Goal: Information Seeking & Learning: Check status

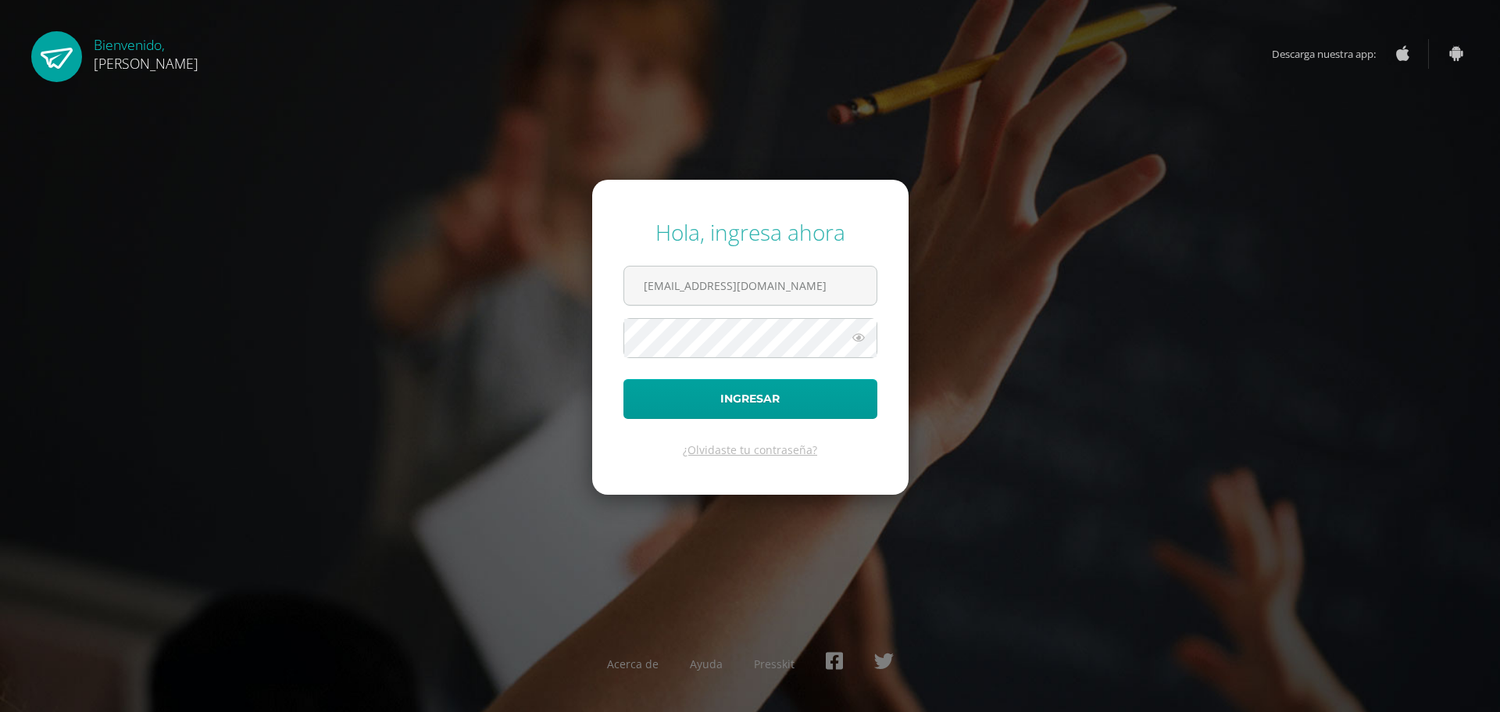
type input "20190093@ps.gt"
click at [699, 384] on button "Ingresar" at bounding box center [750, 399] width 254 height 40
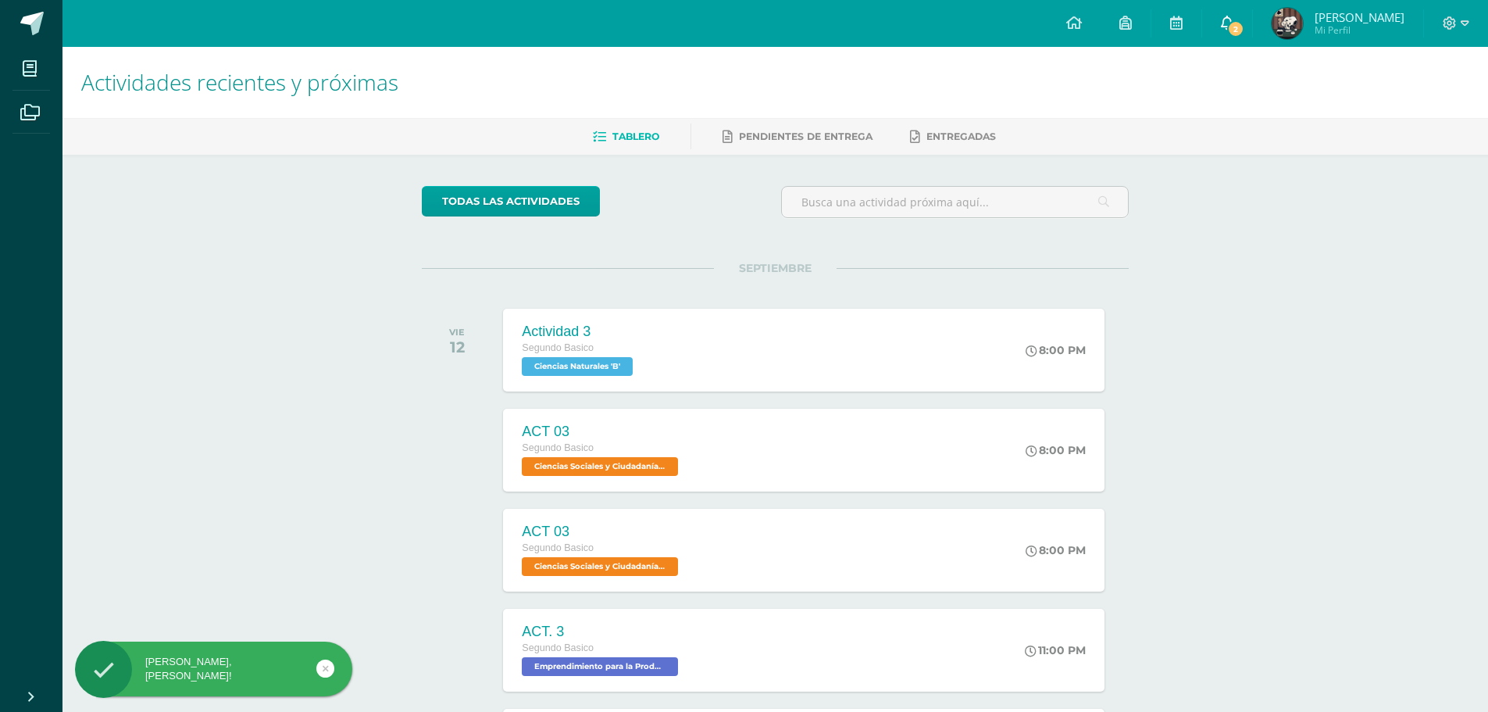
click at [1223, 23] on link "2" at bounding box center [1227, 23] width 50 height 47
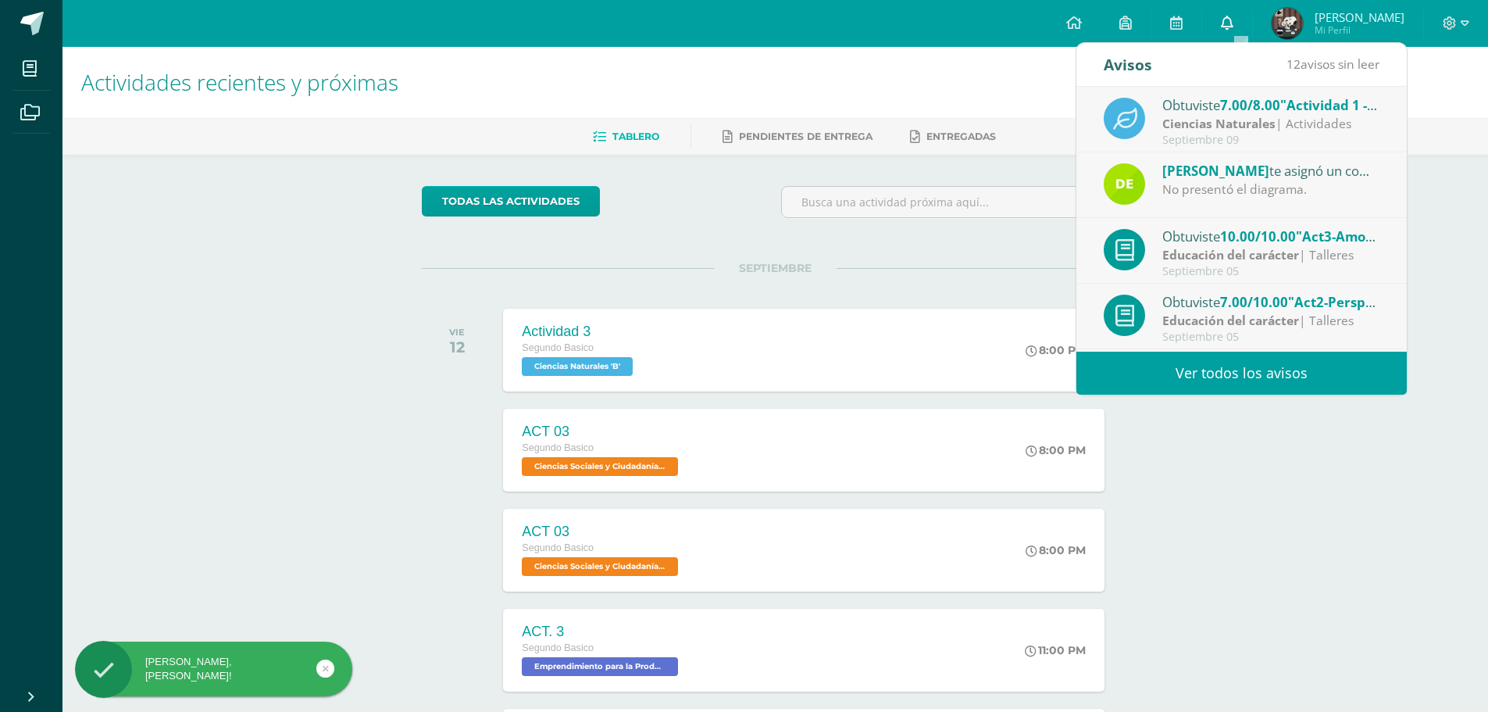
click at [1233, 23] on icon at bounding box center [1227, 23] width 12 height 14
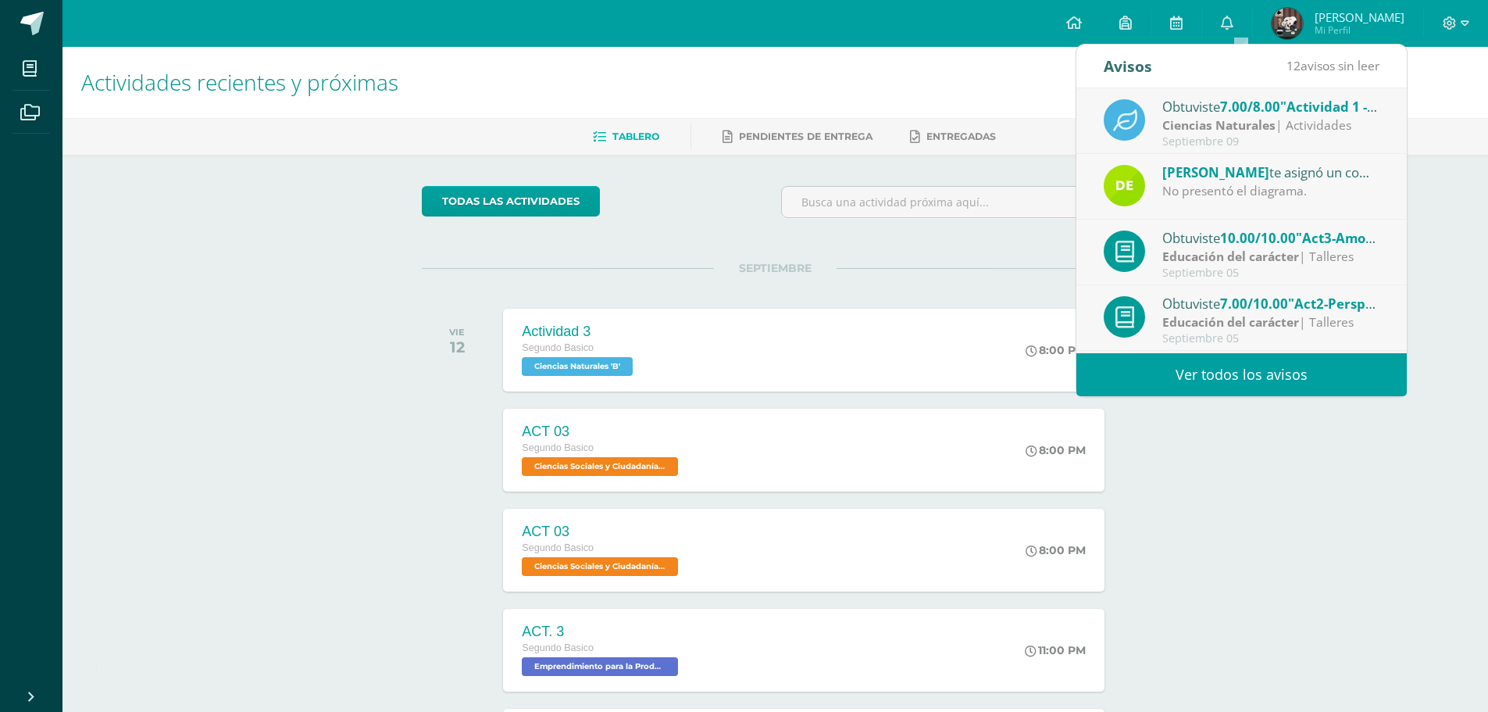
click at [1153, 155] on div "[PERSON_NAME] te asignó un comentario en 'Actividad 2' para 'Ciencias Naturales…" at bounding box center [1241, 187] width 330 height 66
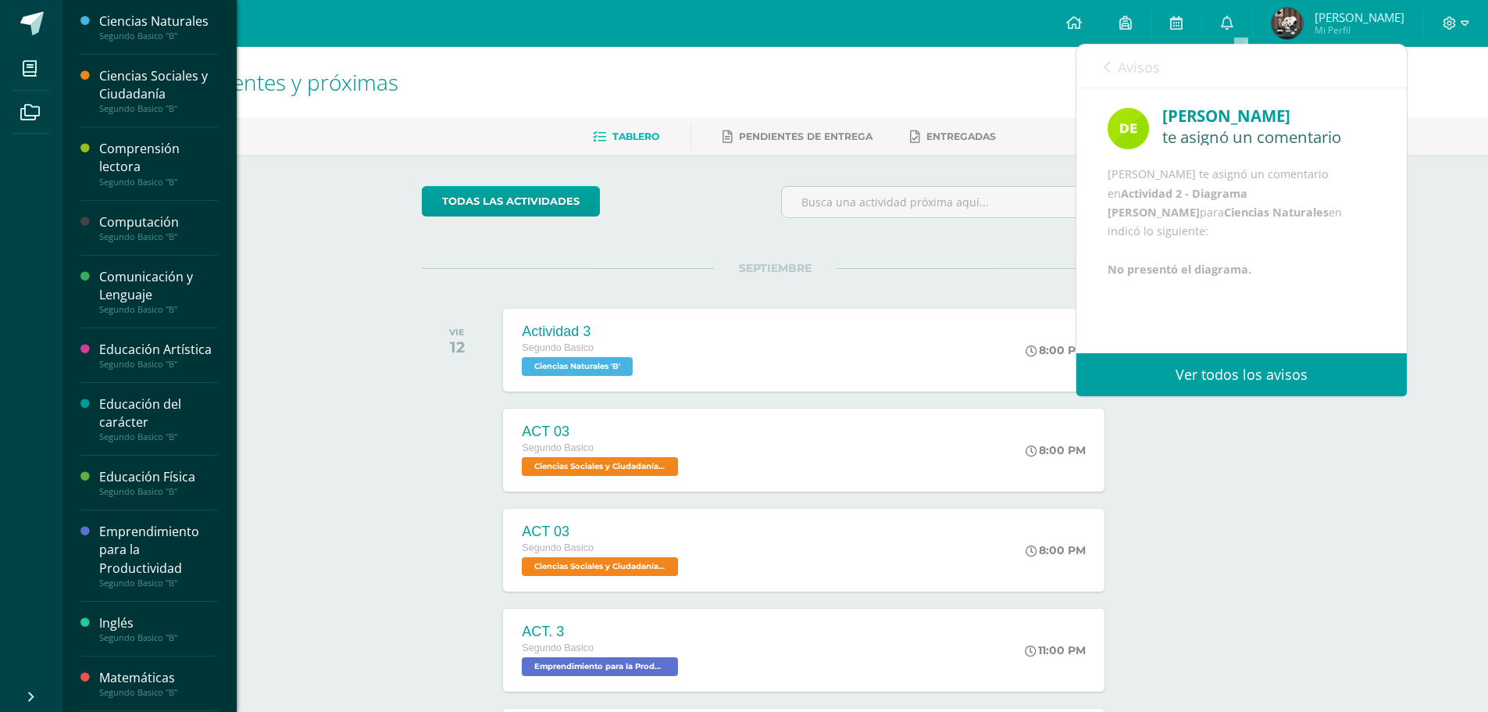
click at [10, 66] on li "Mis cursos" at bounding box center [31, 69] width 62 height 44
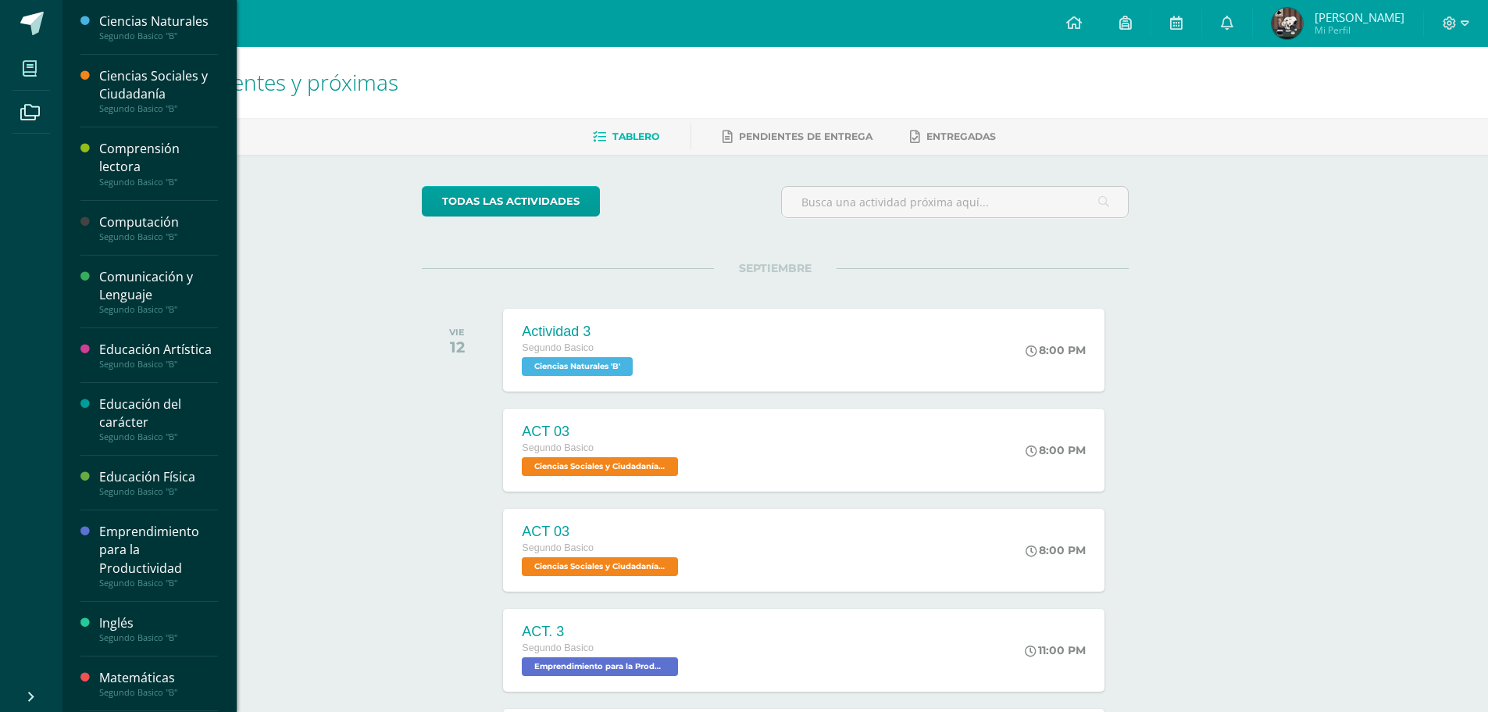
click at [33, 69] on icon at bounding box center [30, 69] width 14 height 16
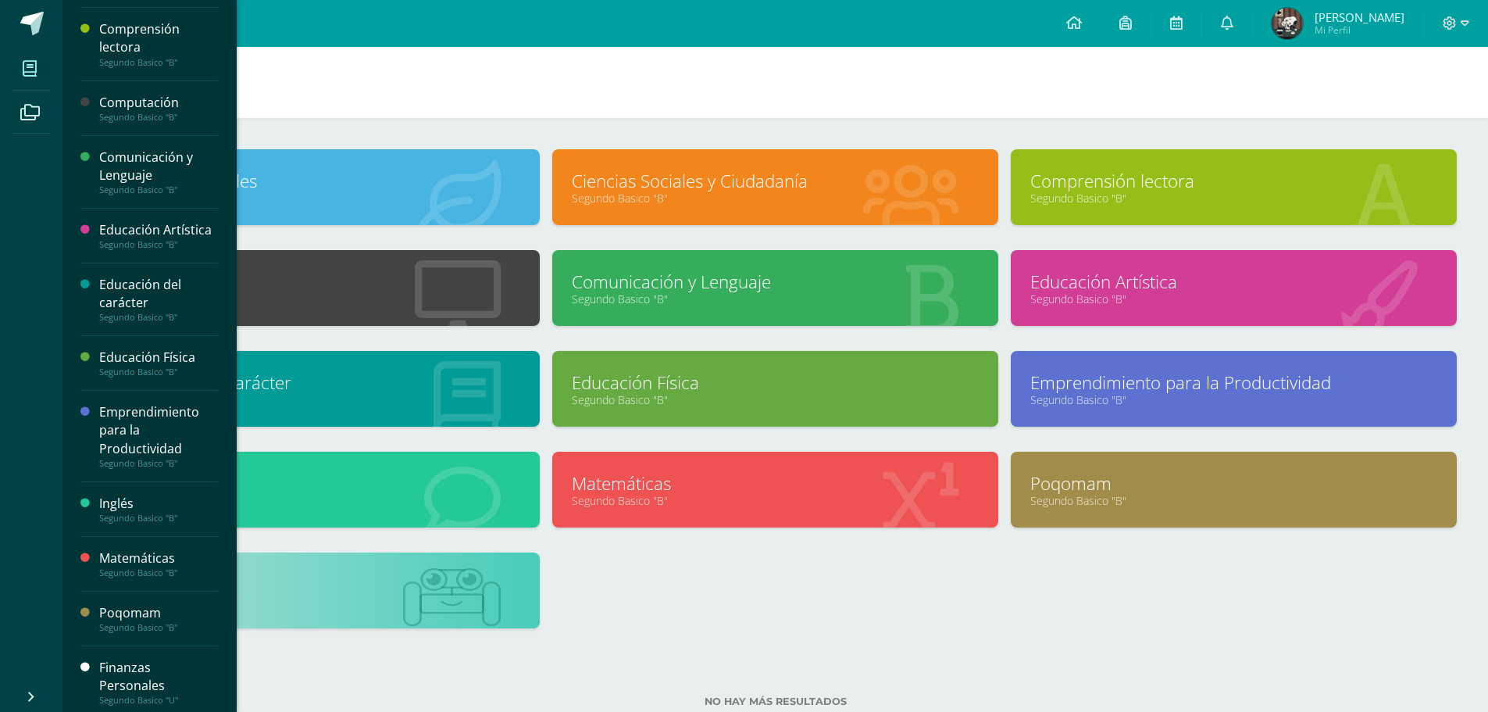
scroll to position [127, 0]
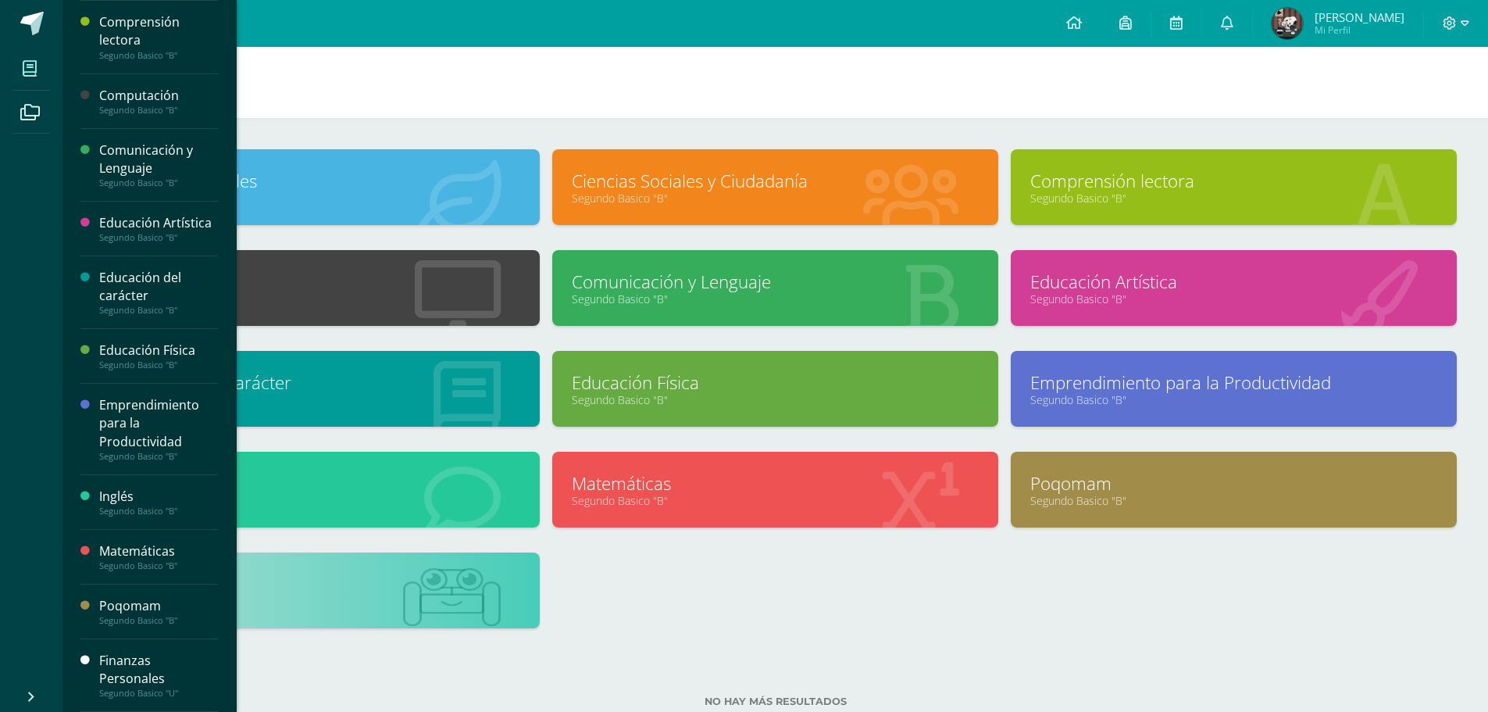
click at [140, 658] on div "Finanzas Personales" at bounding box center [158, 669] width 119 height 36
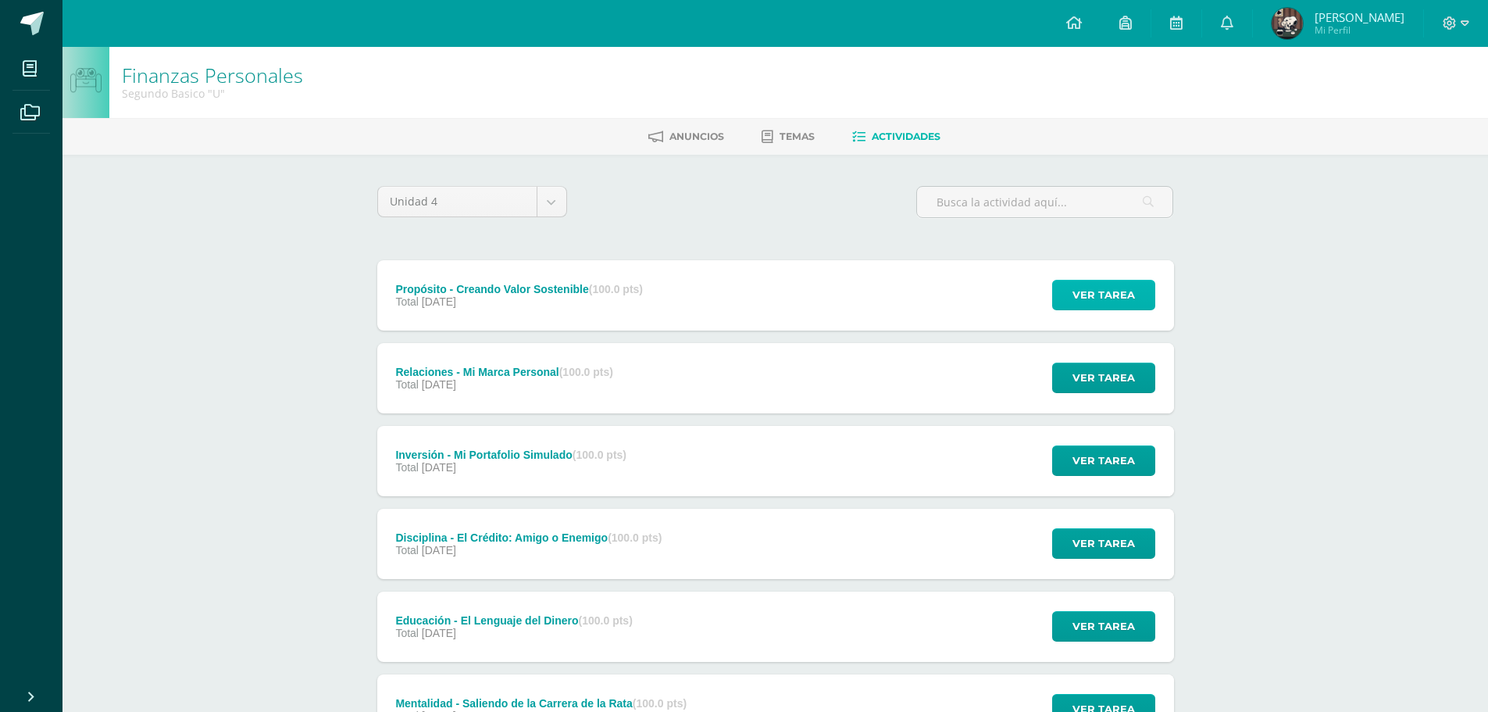
click at [1062, 295] on button "Ver tarea" at bounding box center [1103, 295] width 103 height 30
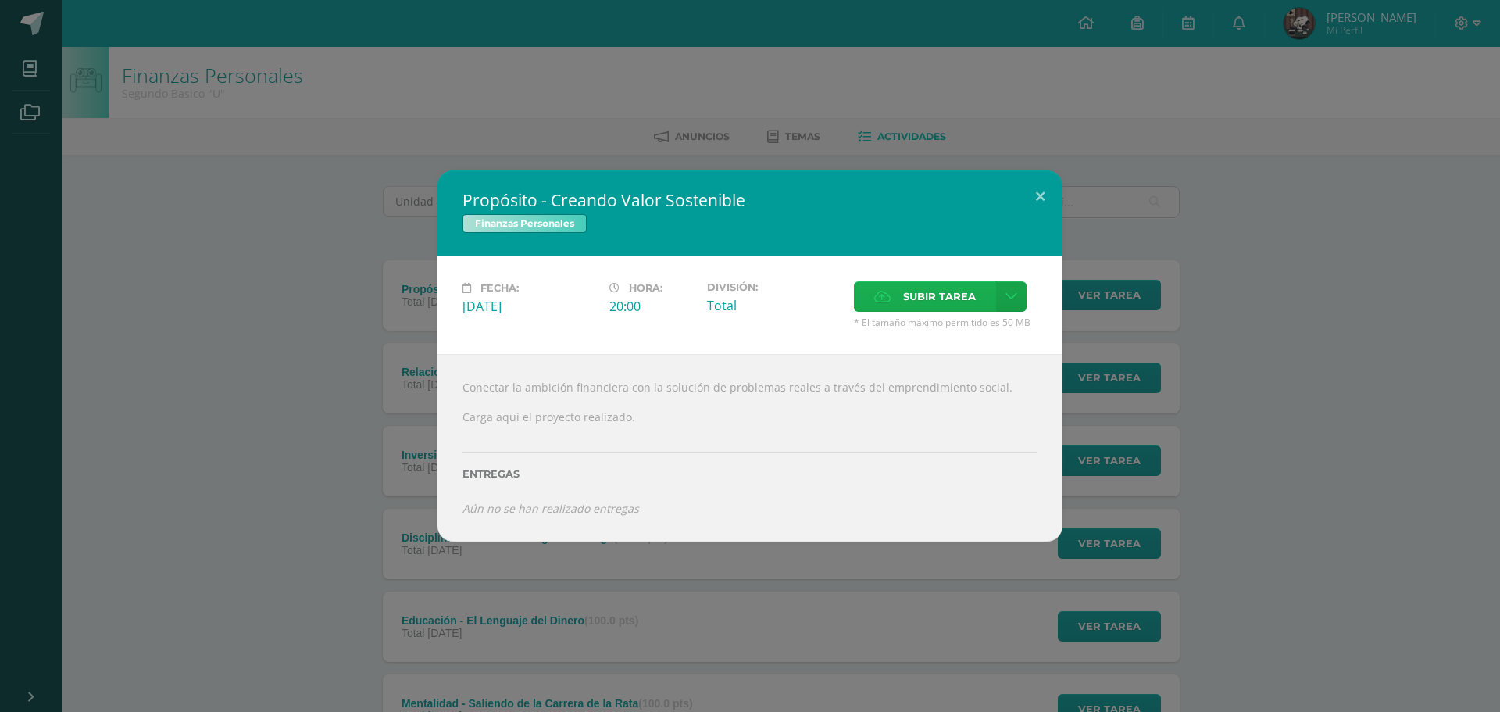
click at [944, 295] on span "Subir tarea" at bounding box center [939, 296] width 73 height 29
click at [0, 0] on input "Subir tarea" at bounding box center [0, 0] width 0 height 0
click at [1033, 201] on button at bounding box center [1040, 196] width 45 height 53
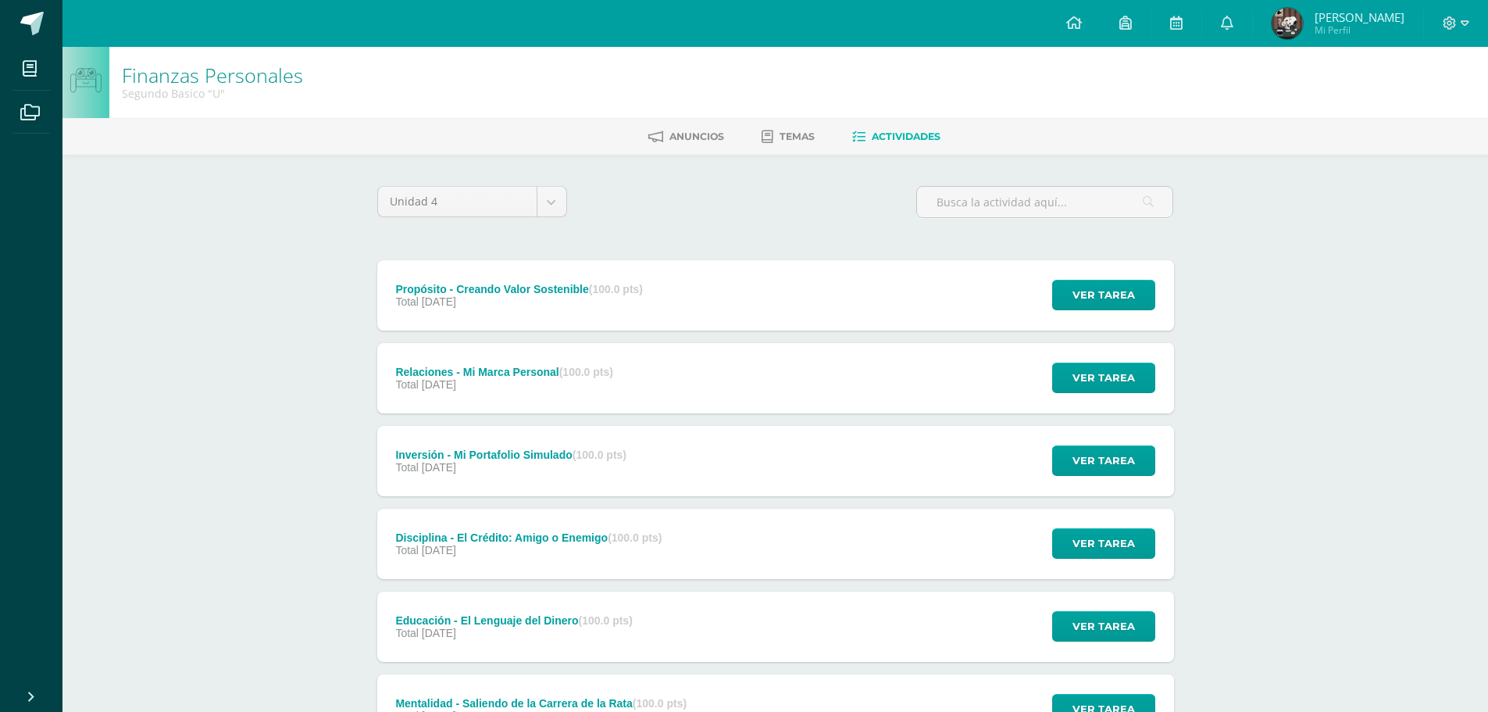
click at [1072, 412] on div "Ver tarea" at bounding box center [1101, 378] width 145 height 70
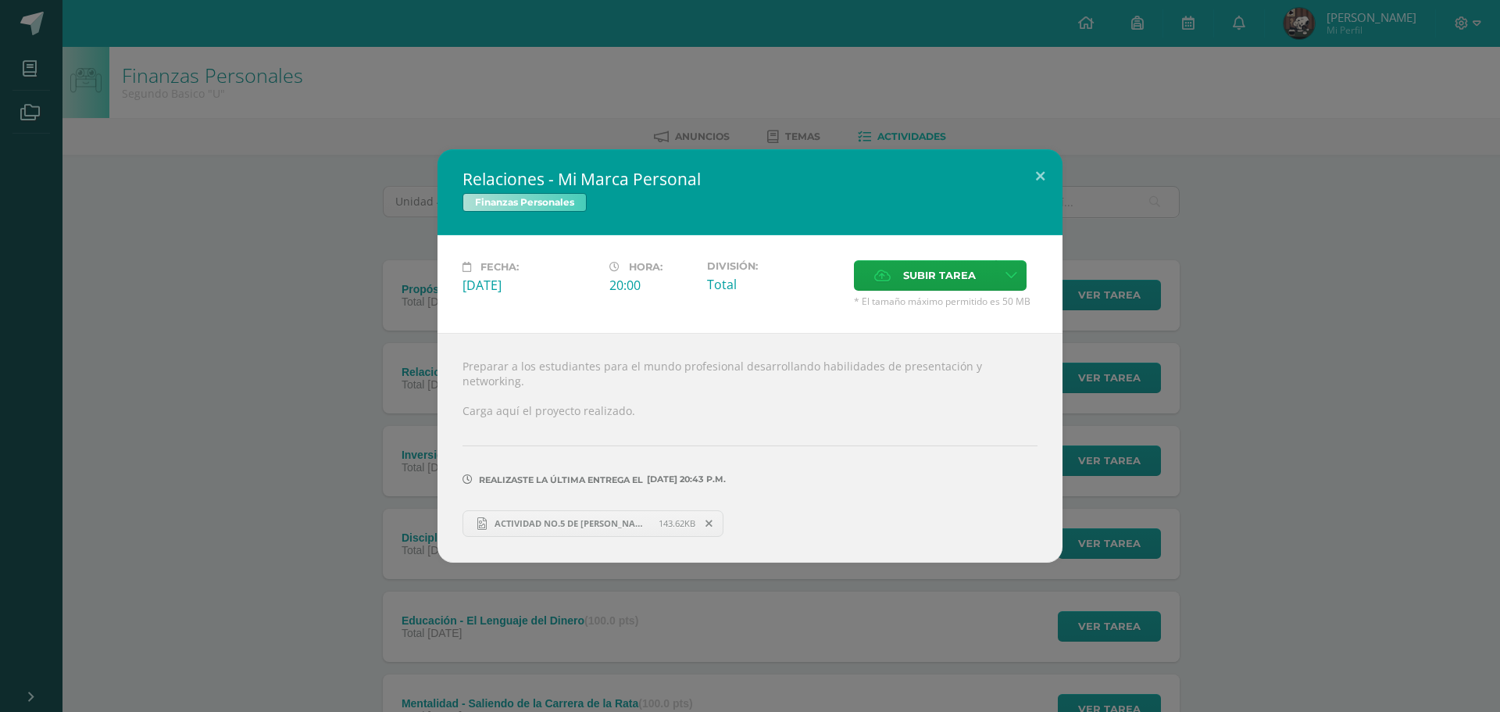
click at [1259, 313] on div "Relaciones - Mi Marca Personal Finanzas Personales Fecha: Jueves 30 de Octubre …" at bounding box center [749, 355] width 1487 height 412
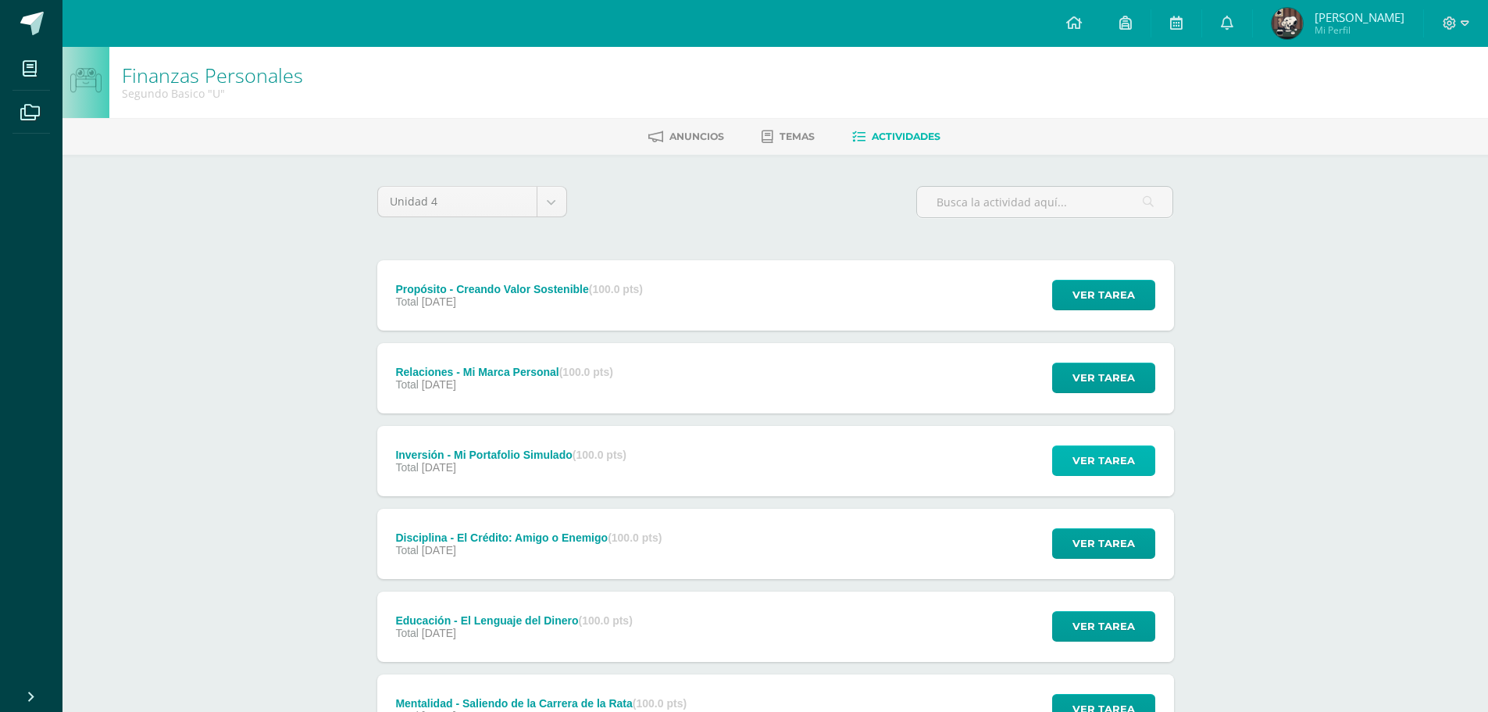
click at [1081, 460] on span "Ver tarea" at bounding box center [1103, 460] width 62 height 29
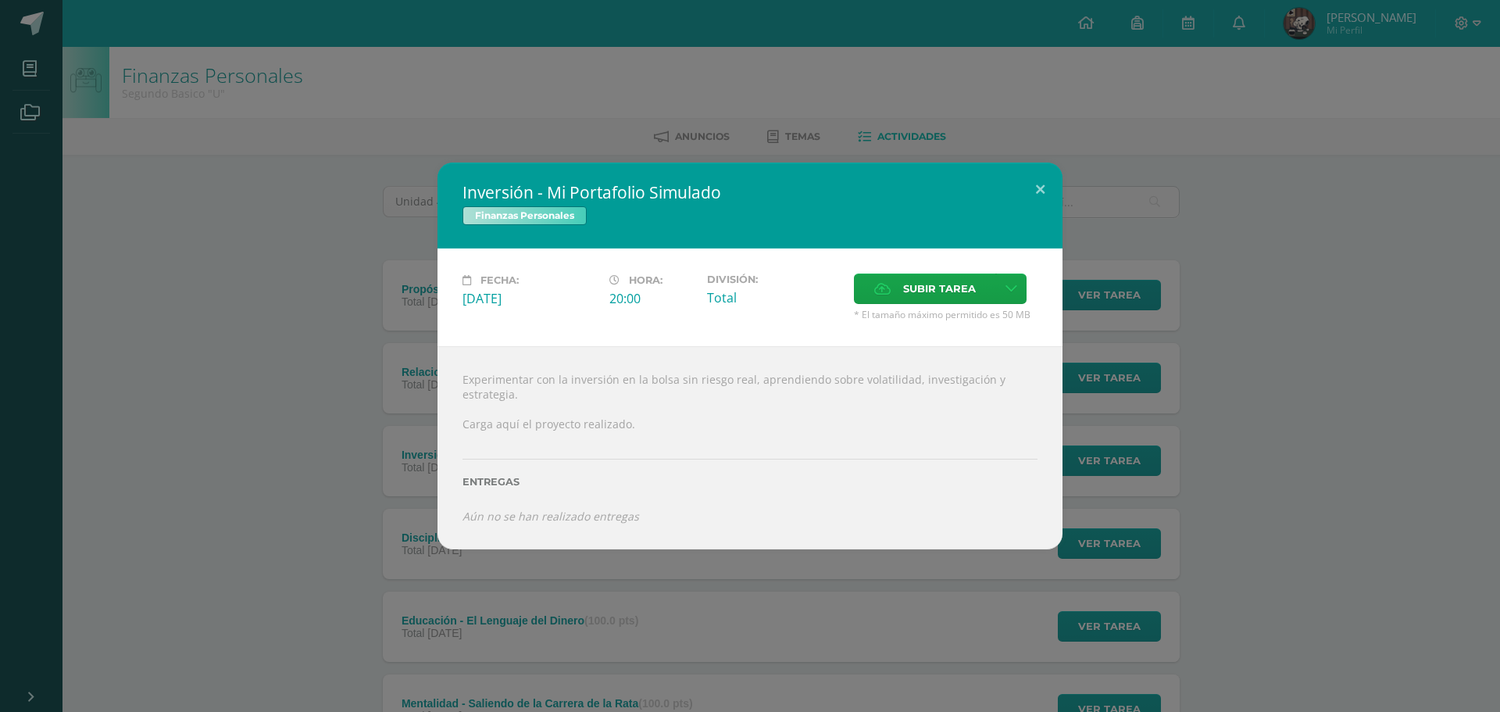
click at [1236, 583] on div "Inversión - Mi Portafolio Simulado Finanzas Personales Fecha: Miércoles 29 de O…" at bounding box center [750, 356] width 1500 height 712
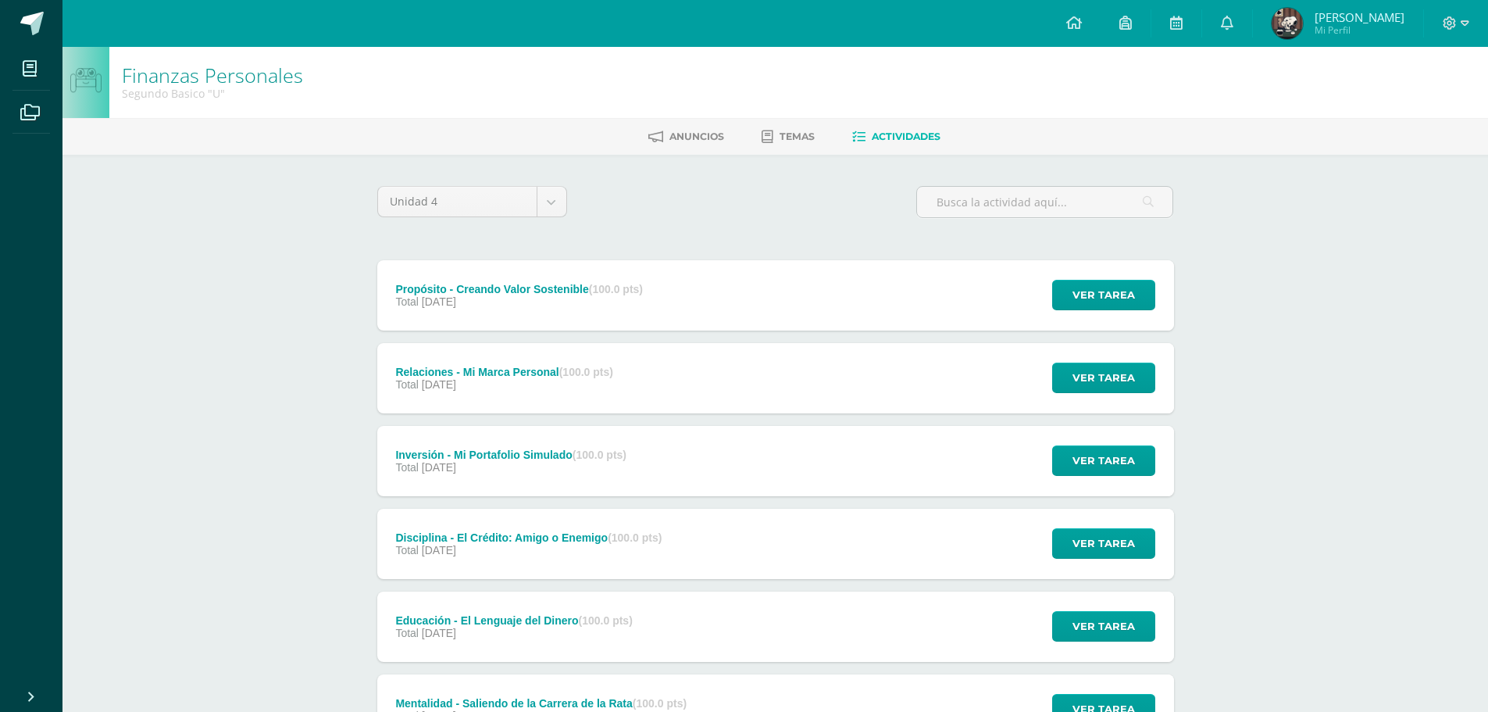
click at [1440, 14] on div at bounding box center [1456, 23] width 64 height 47
click at [1457, 21] on span at bounding box center [1456, 23] width 27 height 17
click at [1387, 99] on span "Cerrar sesión" at bounding box center [1416, 106] width 70 height 15
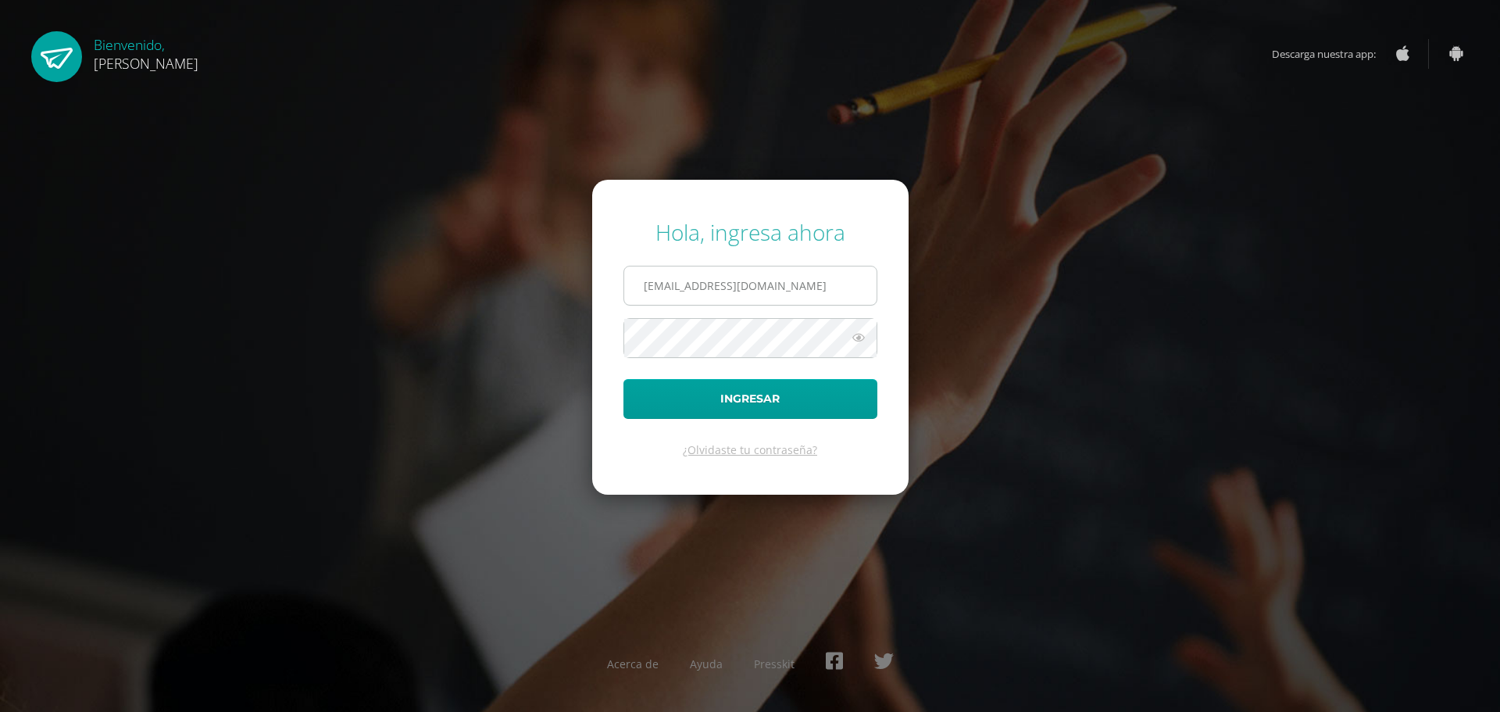
click at [837, 286] on input "20190093@ps.gt" at bounding box center [750, 285] width 252 height 38
type input "2023059@ps.gt"
click at [763, 403] on button "Ingresar" at bounding box center [750, 399] width 254 height 40
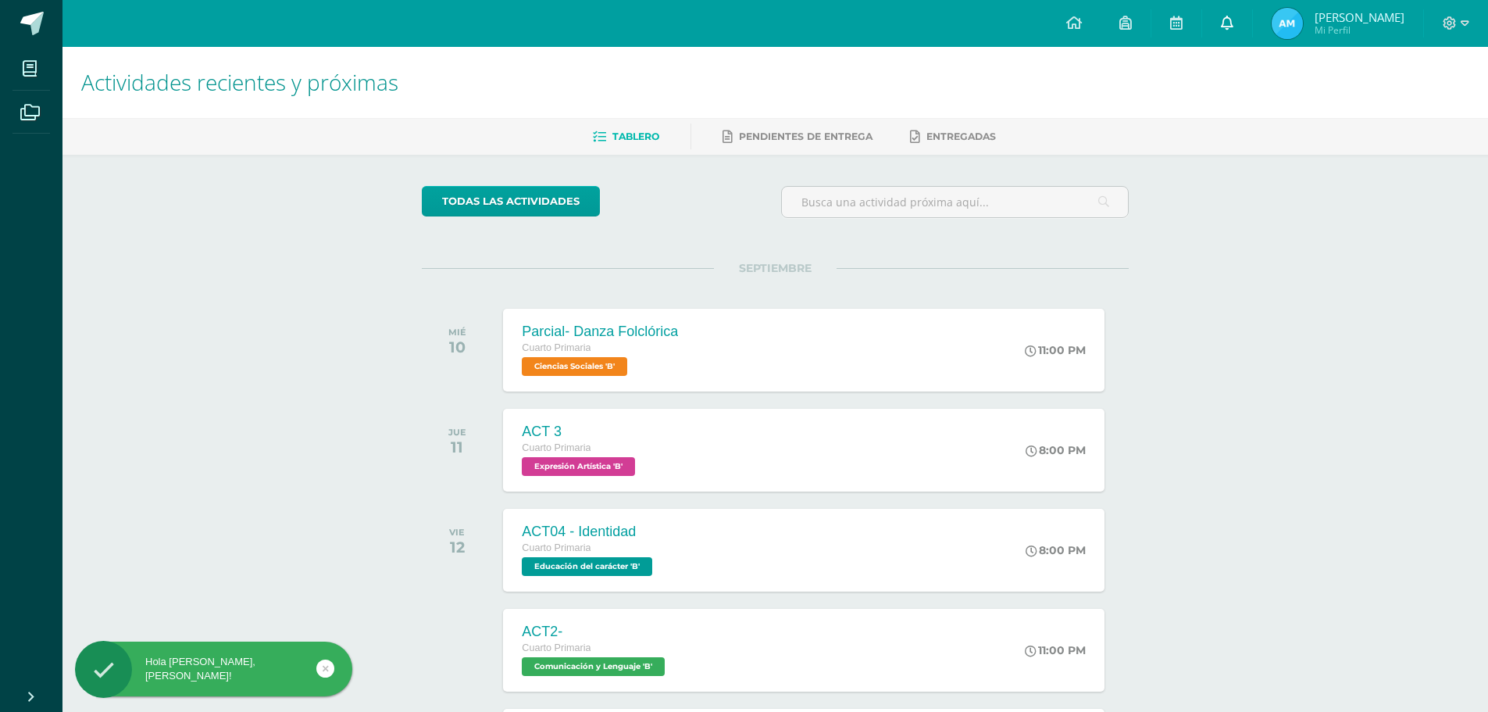
click at [1226, 37] on link at bounding box center [1227, 23] width 50 height 47
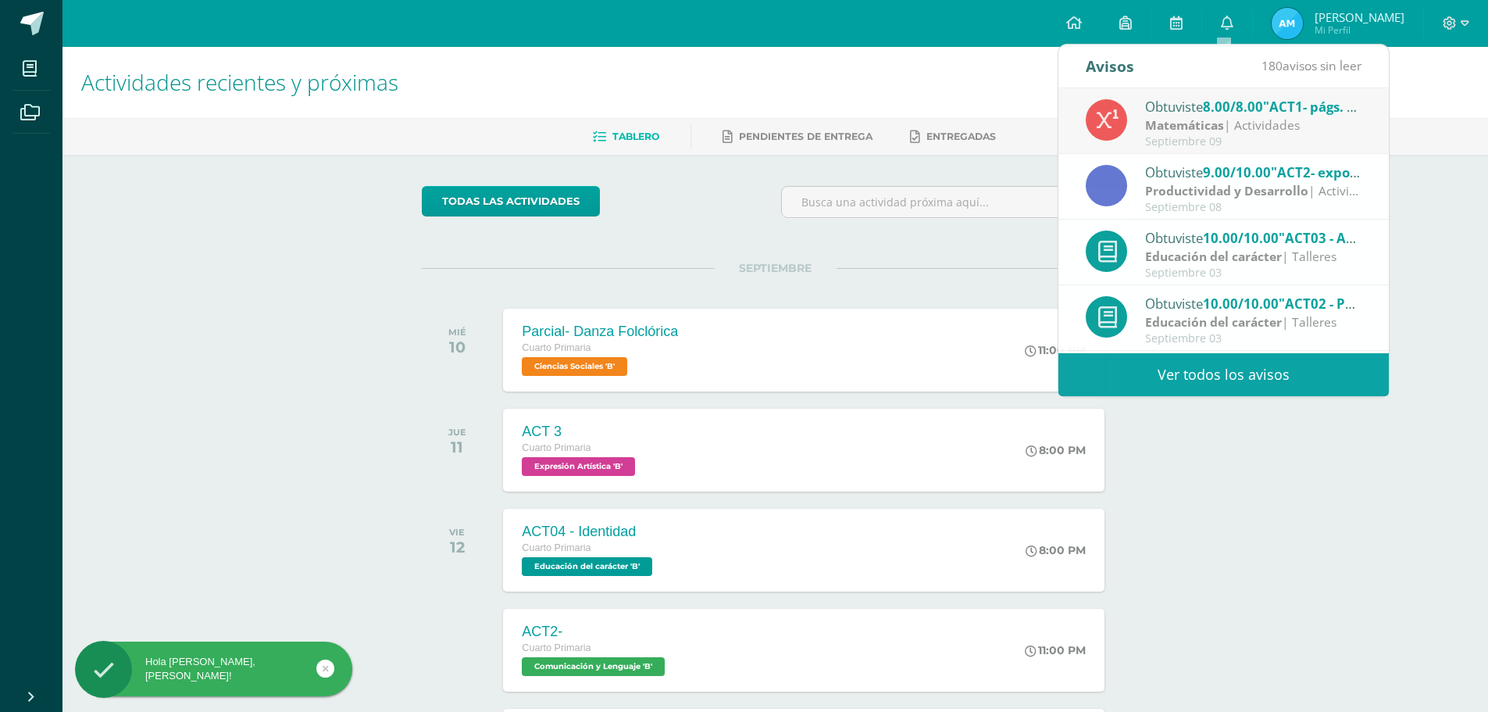
click at [1299, 23] on img at bounding box center [1287, 23] width 31 height 31
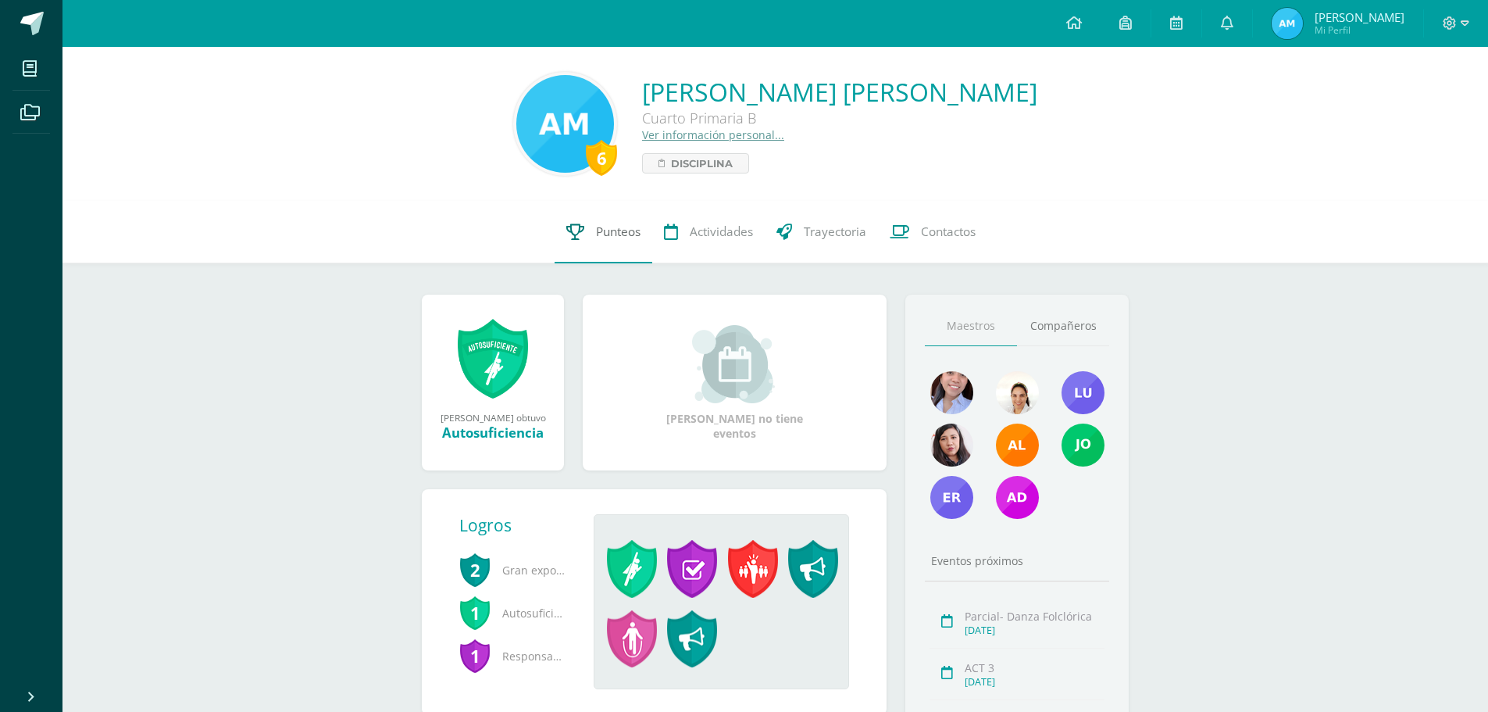
click at [580, 232] on icon at bounding box center [575, 231] width 18 height 16
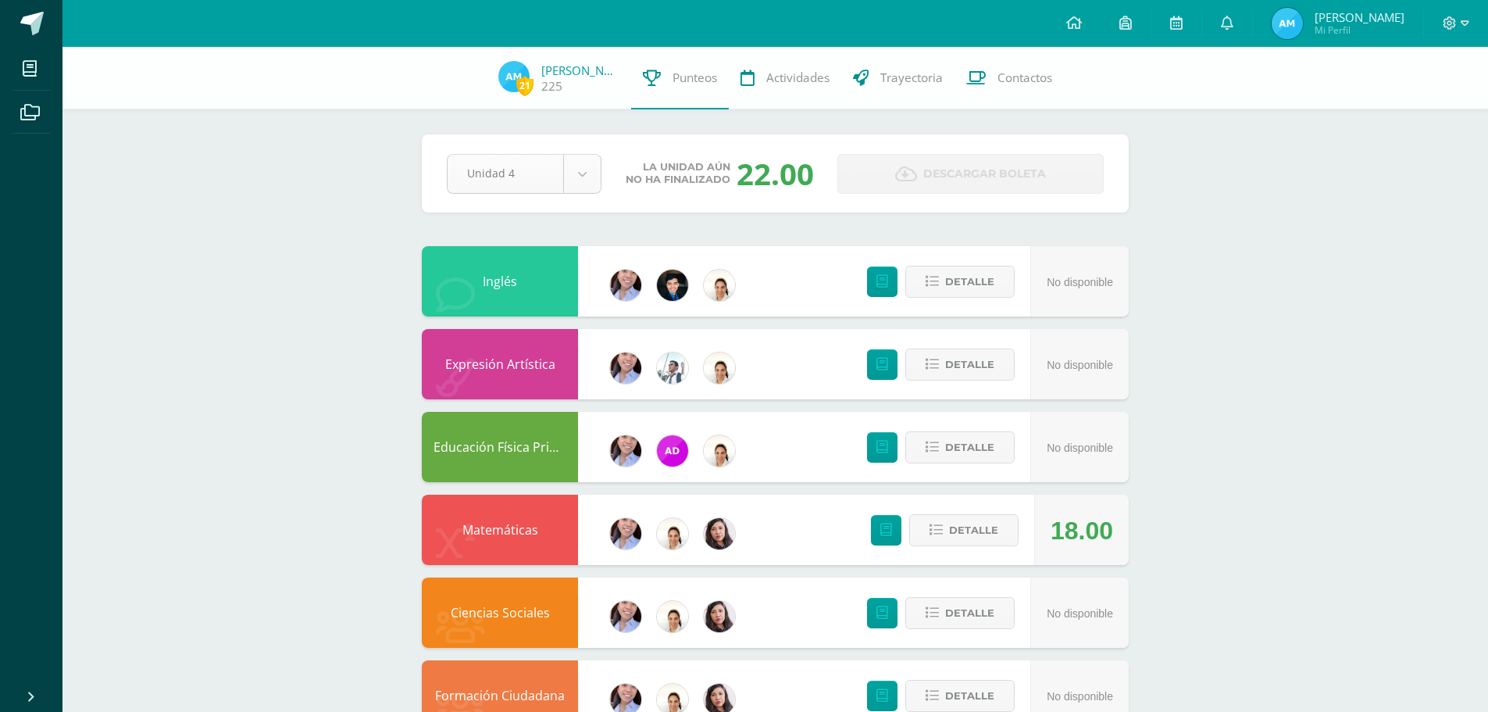
click at [586, 187] on body "Mis cursos Archivos Cerrar panel Ciencias Naturales Cuarto Primaria "B" Ciencia…" at bounding box center [744, 629] width 1488 height 1258
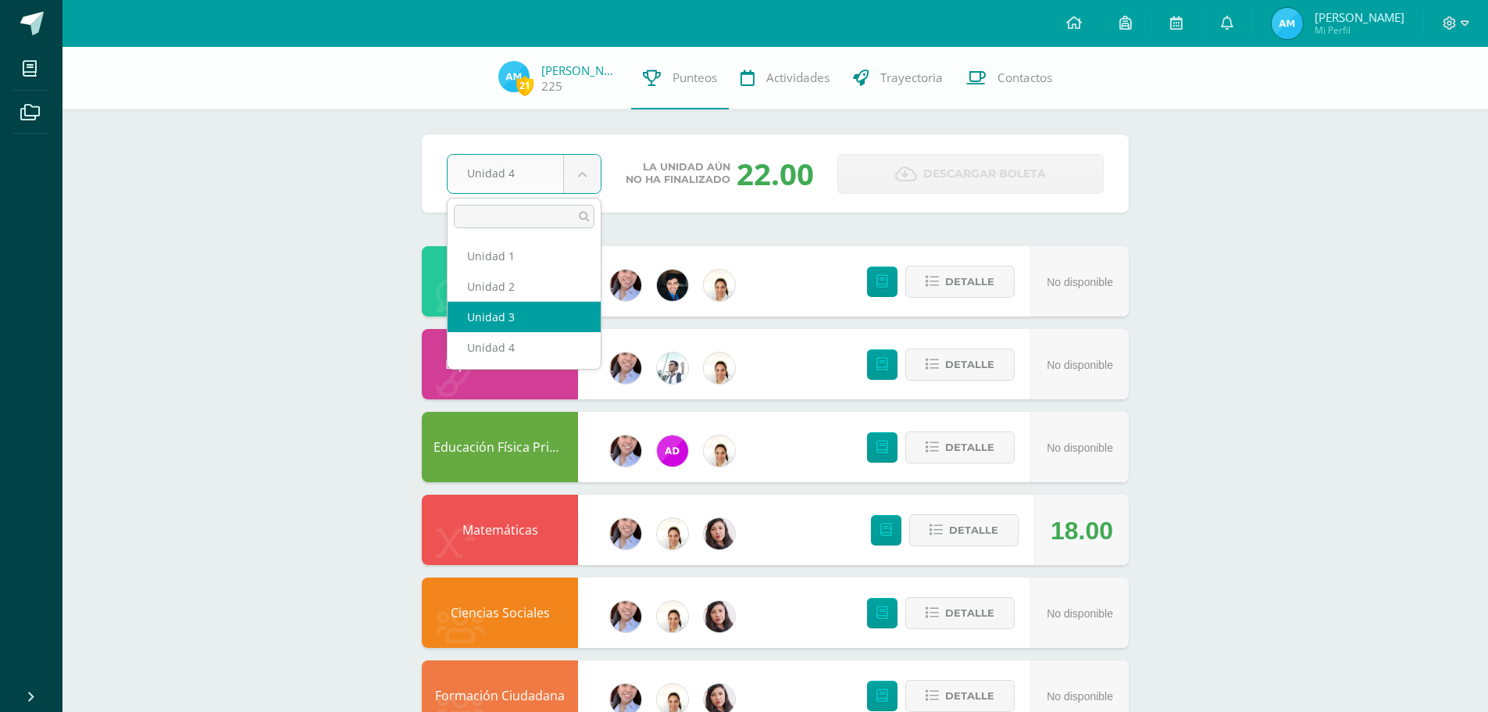
select select "Unidad 3"
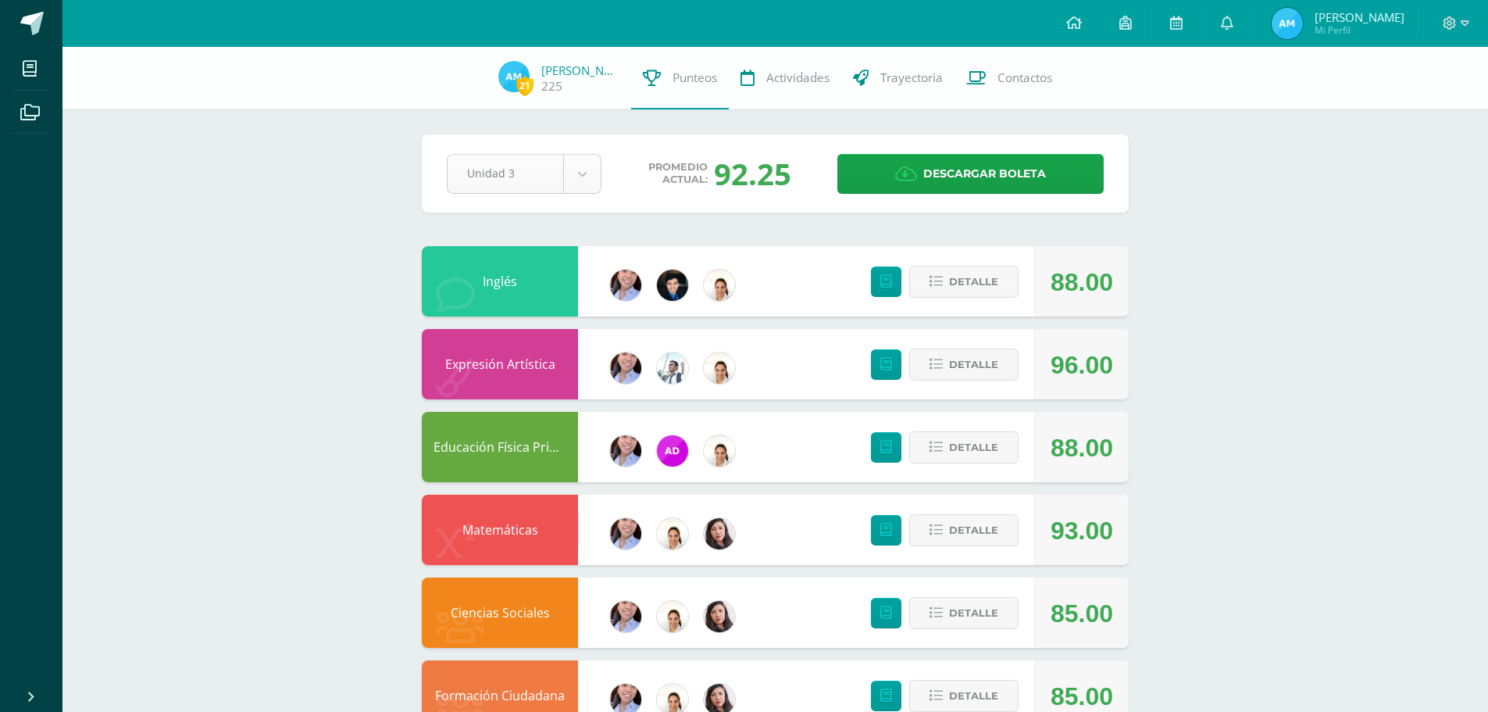
click at [598, 169] on body "Mis cursos Archivos Cerrar panel Ciencias Naturales Cuarto Primaria "B" Ciencia…" at bounding box center [744, 629] width 1488 height 1258
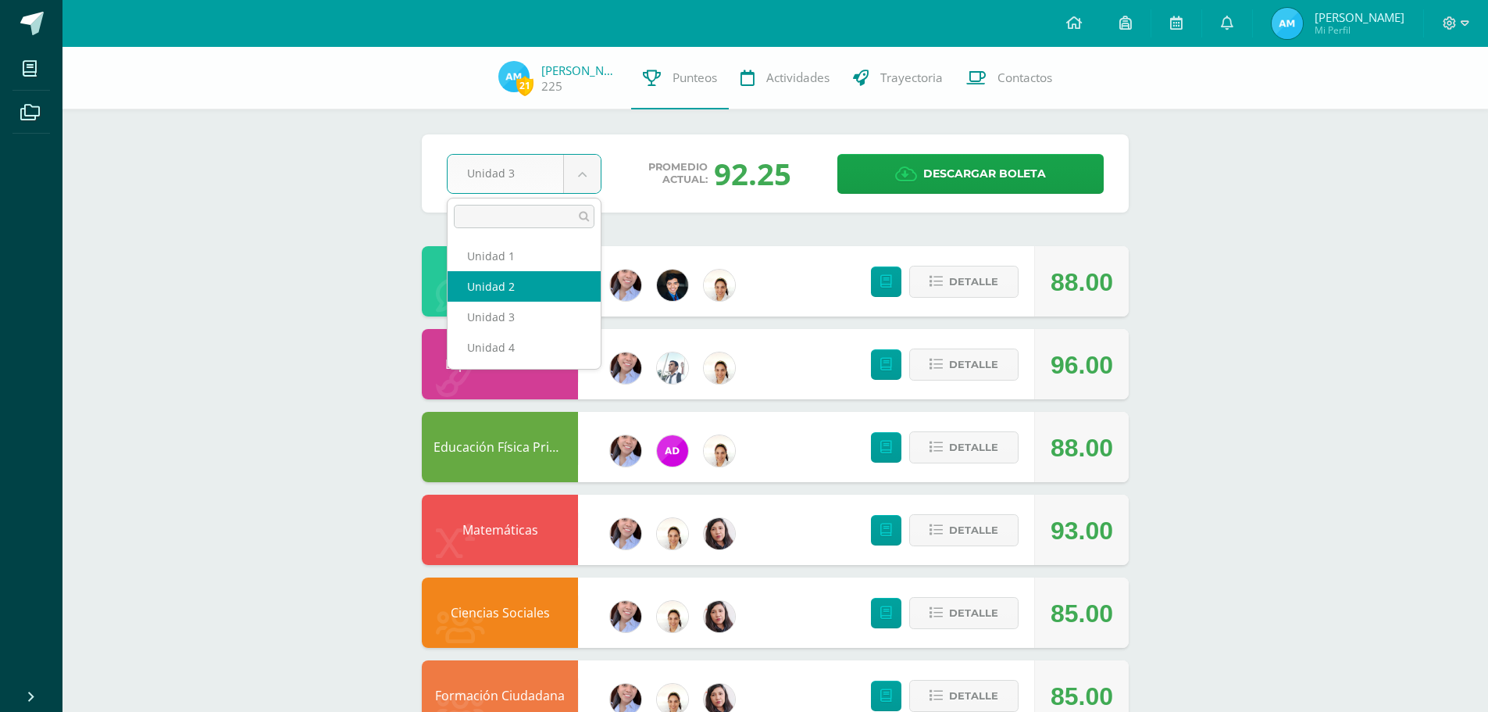
select select "Unidad 2"
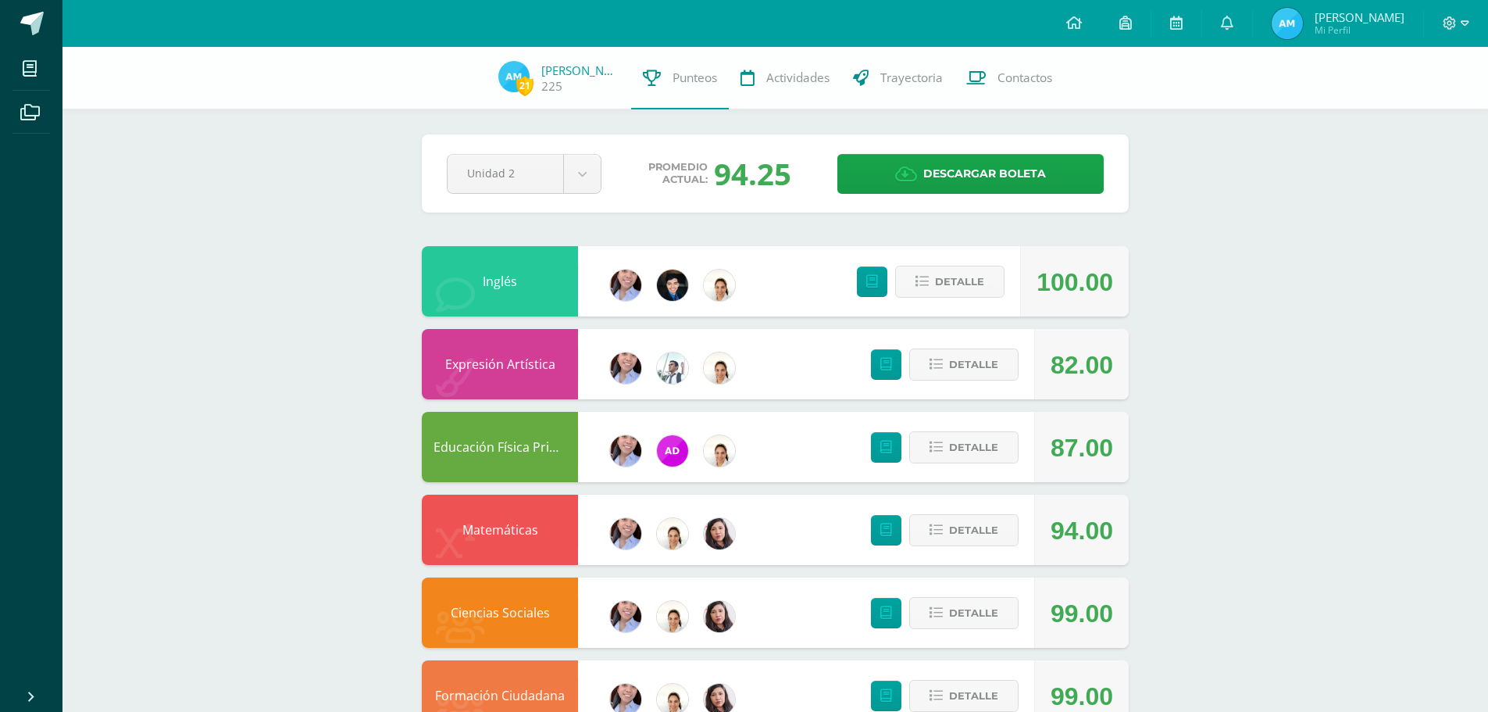
click at [603, 170] on div "Unidad 2 Unidad 1 Unidad 2 Unidad 3 Unidad 4" at bounding box center [524, 174] width 167 height 40
click at [596, 170] on body "Mis cursos Archivos Cerrar panel Ciencias Naturales Cuarto Primaria "B" Ciencia…" at bounding box center [744, 629] width 1488 height 1258
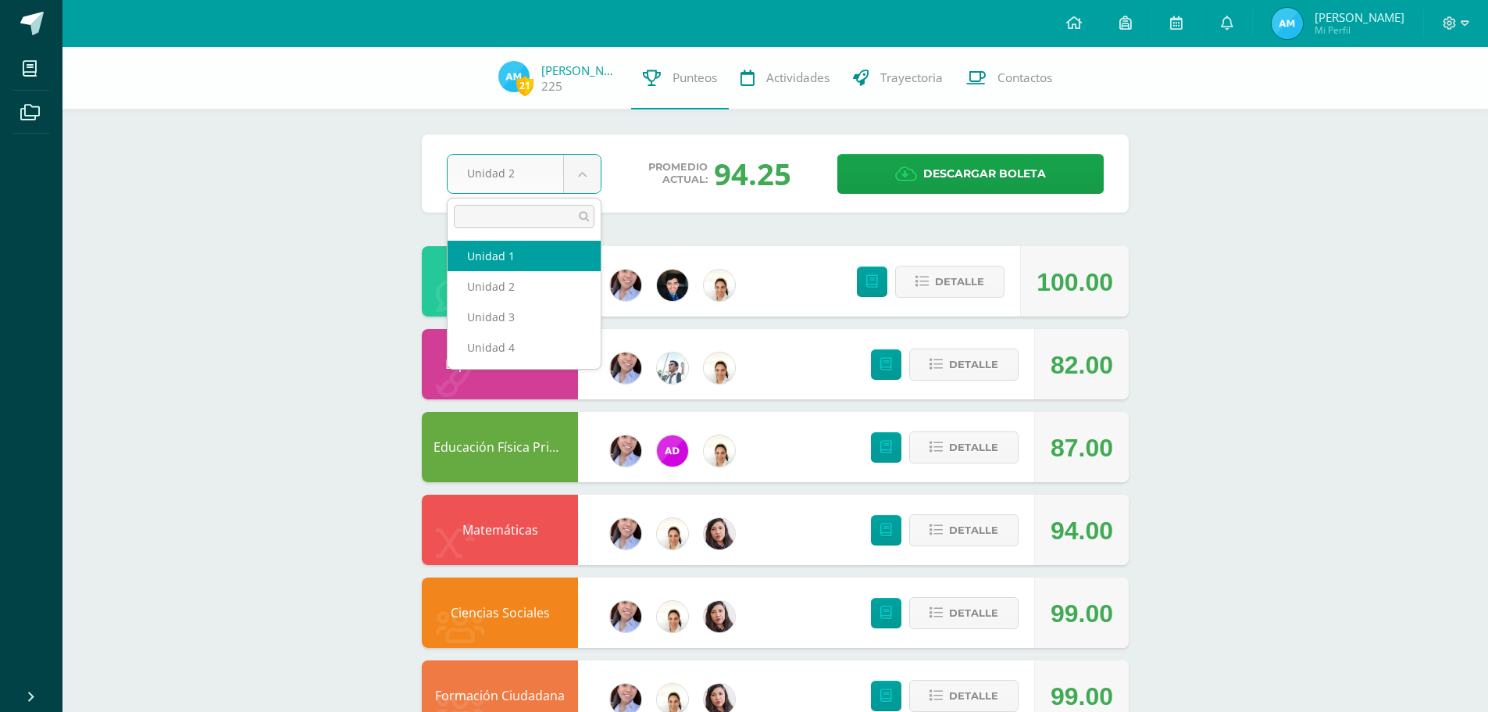
select select "Unidad 1"
click at [582, 175] on body "Mis cursos Archivos Cerrar panel Ciencias Naturales Cuarto Primaria "B" Ciencia…" at bounding box center [744, 629] width 1488 height 1258
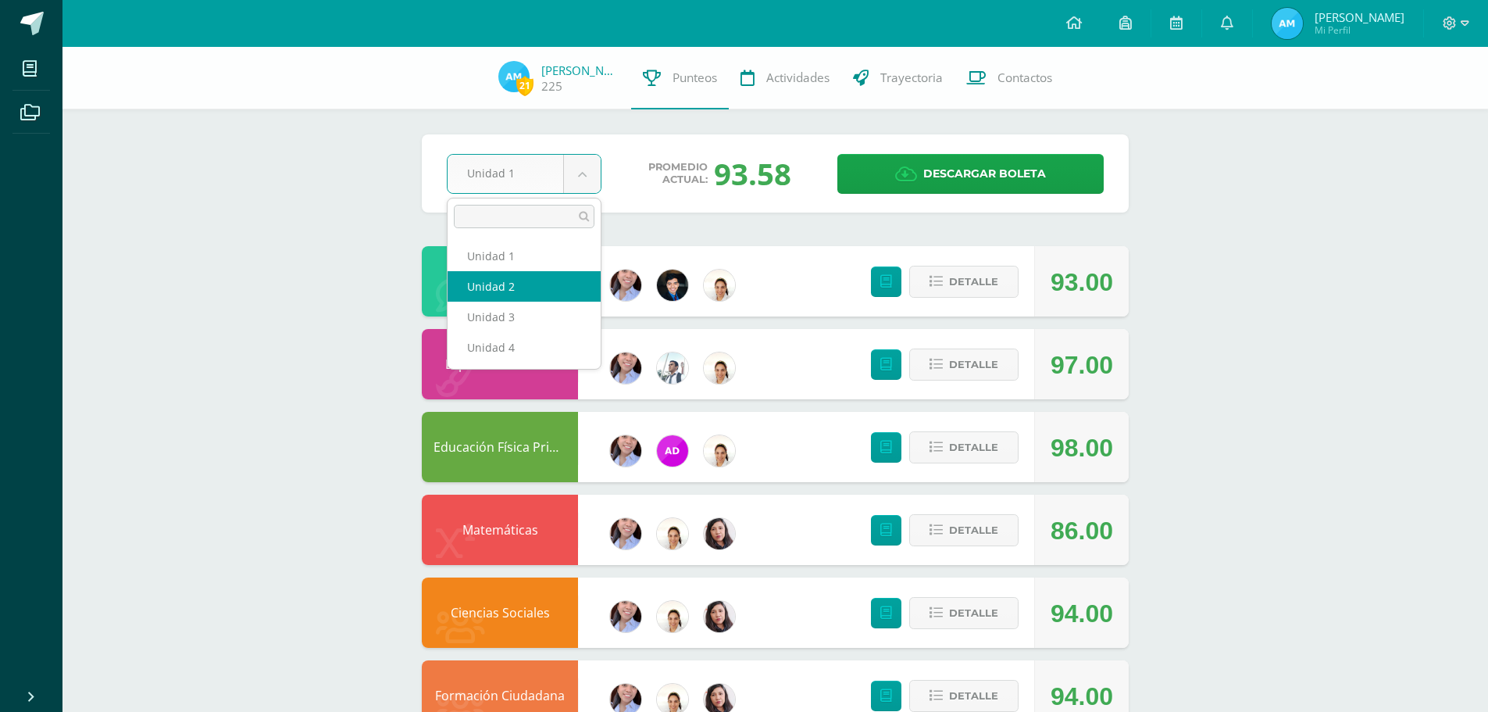
select select "Unidad 2"
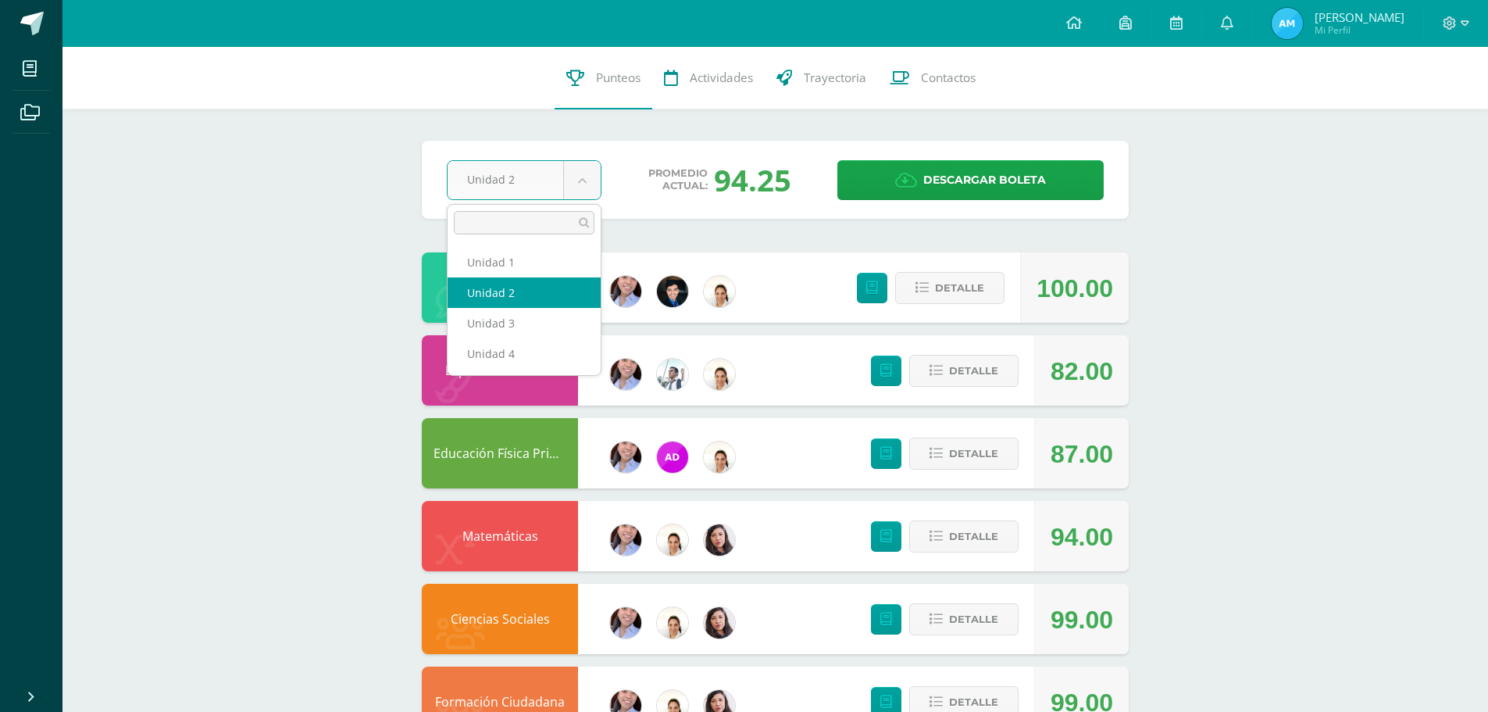
click at [581, 180] on body "Mis cursos Archivos Cerrar panel Ciencias Naturales Cuarto Primaria "B" Ciencia…" at bounding box center [744, 632] width 1488 height 1265
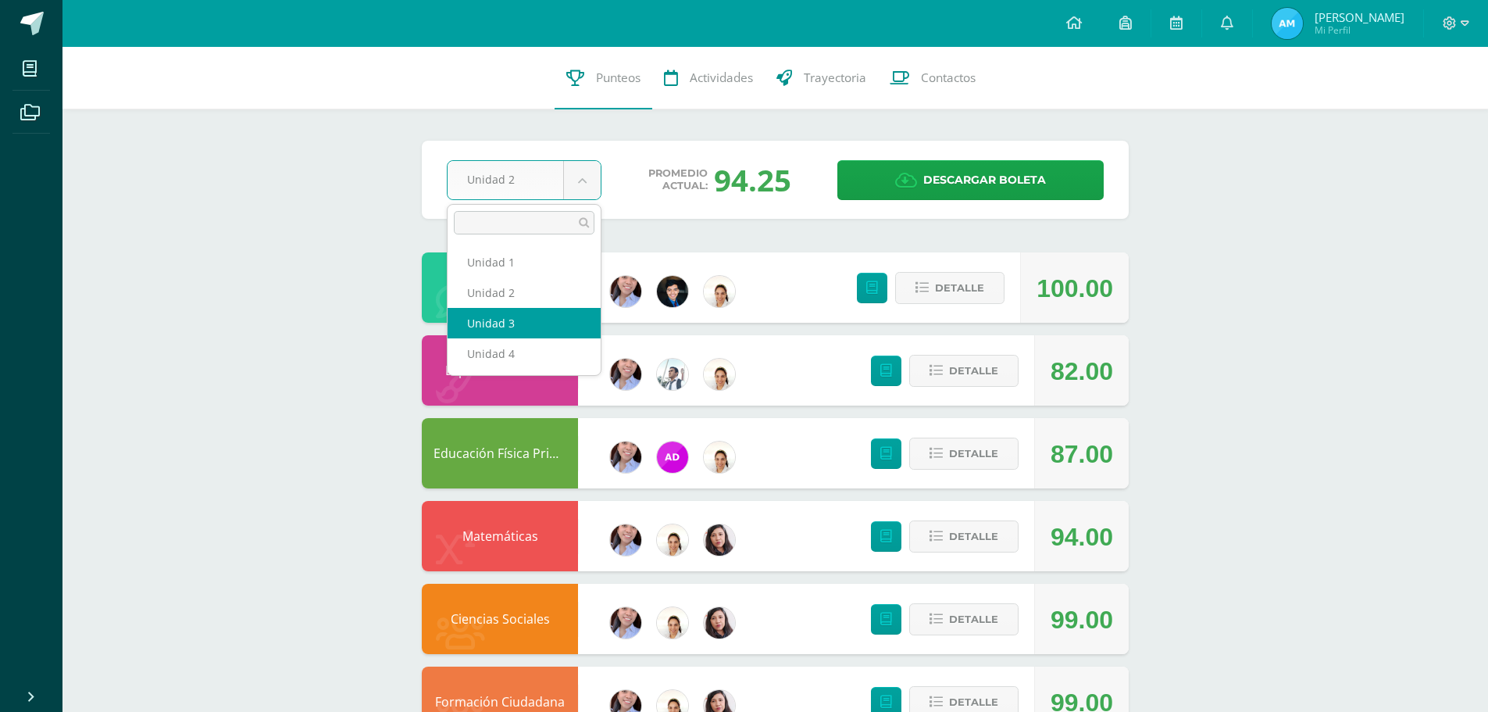
select select "Unidad 3"
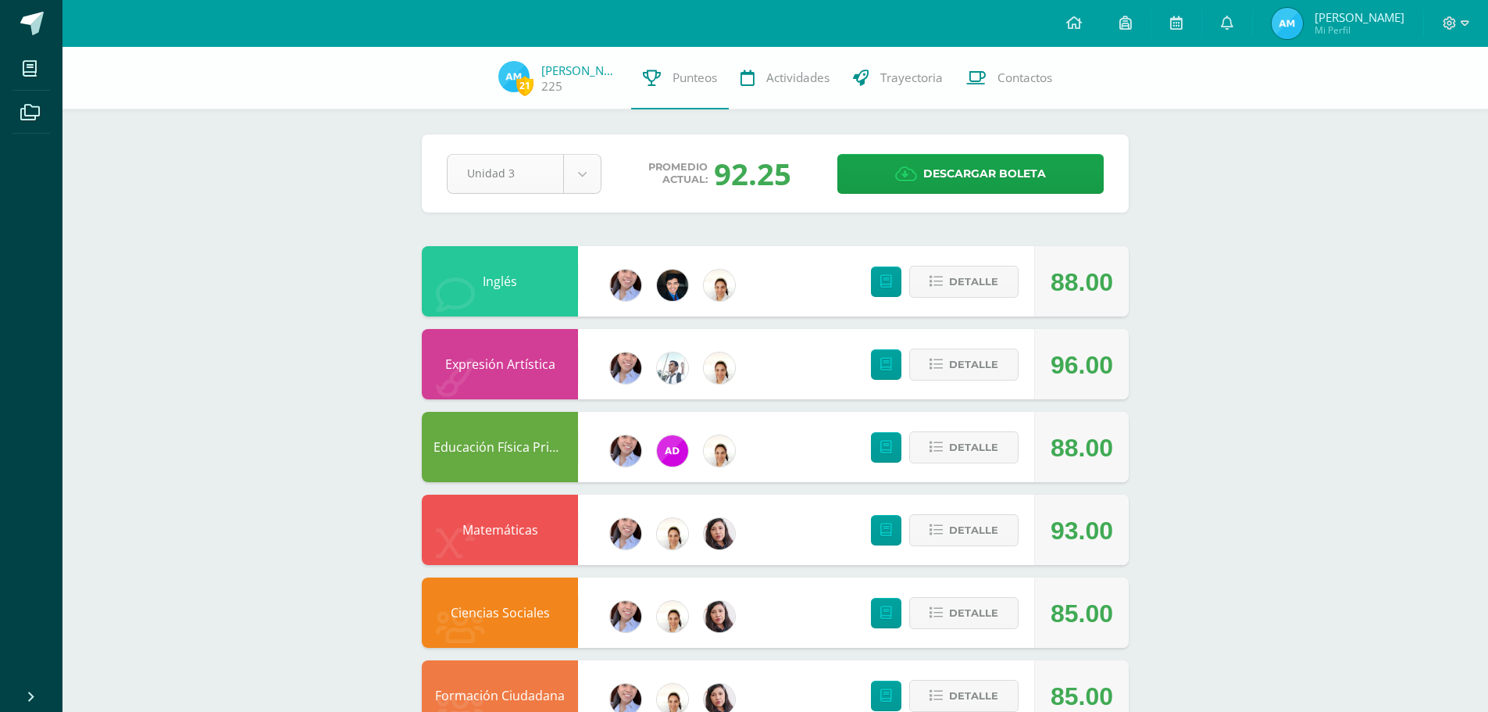
click at [568, 166] on body "Mis cursos Archivos Cerrar panel Ciencias Naturales Cuarto Primaria "B" Ciencia…" at bounding box center [744, 629] width 1488 height 1258
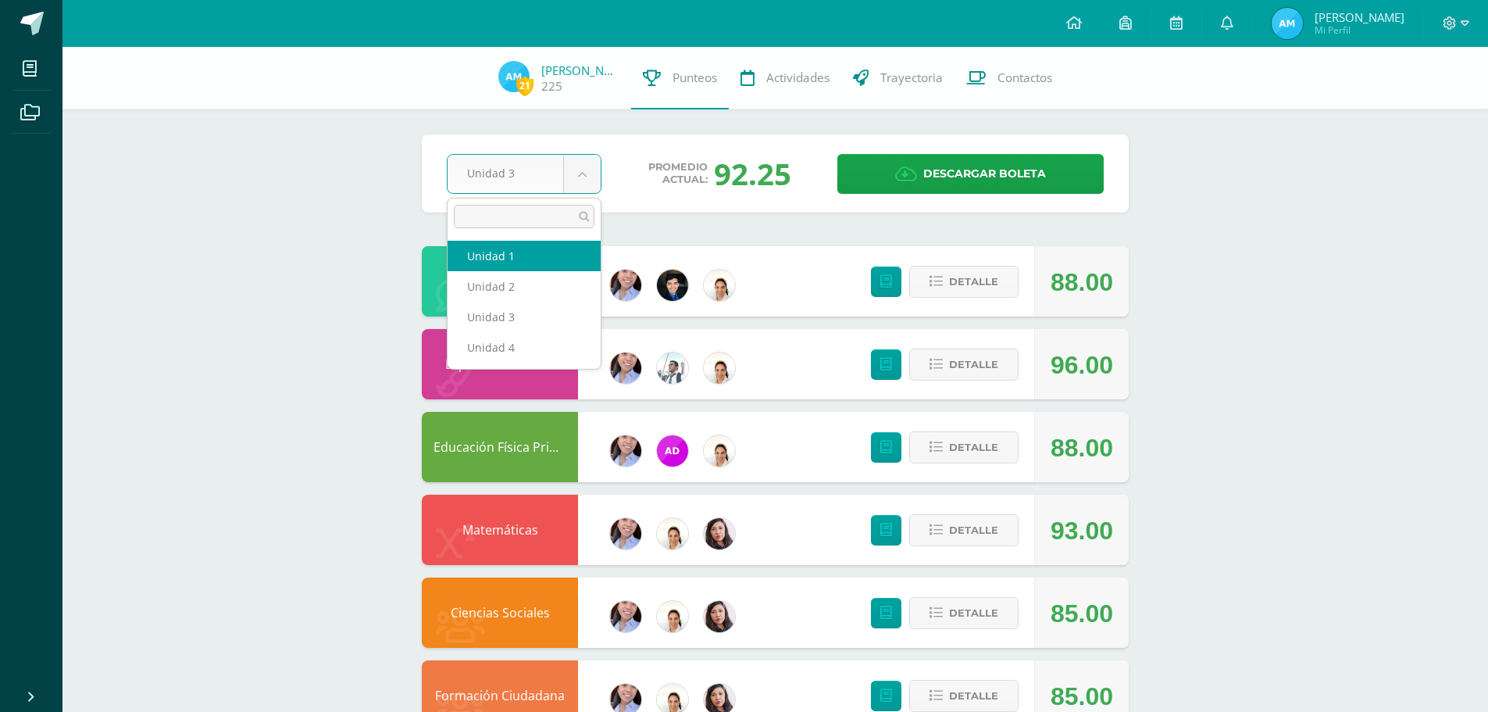
select select "Unidad 1"
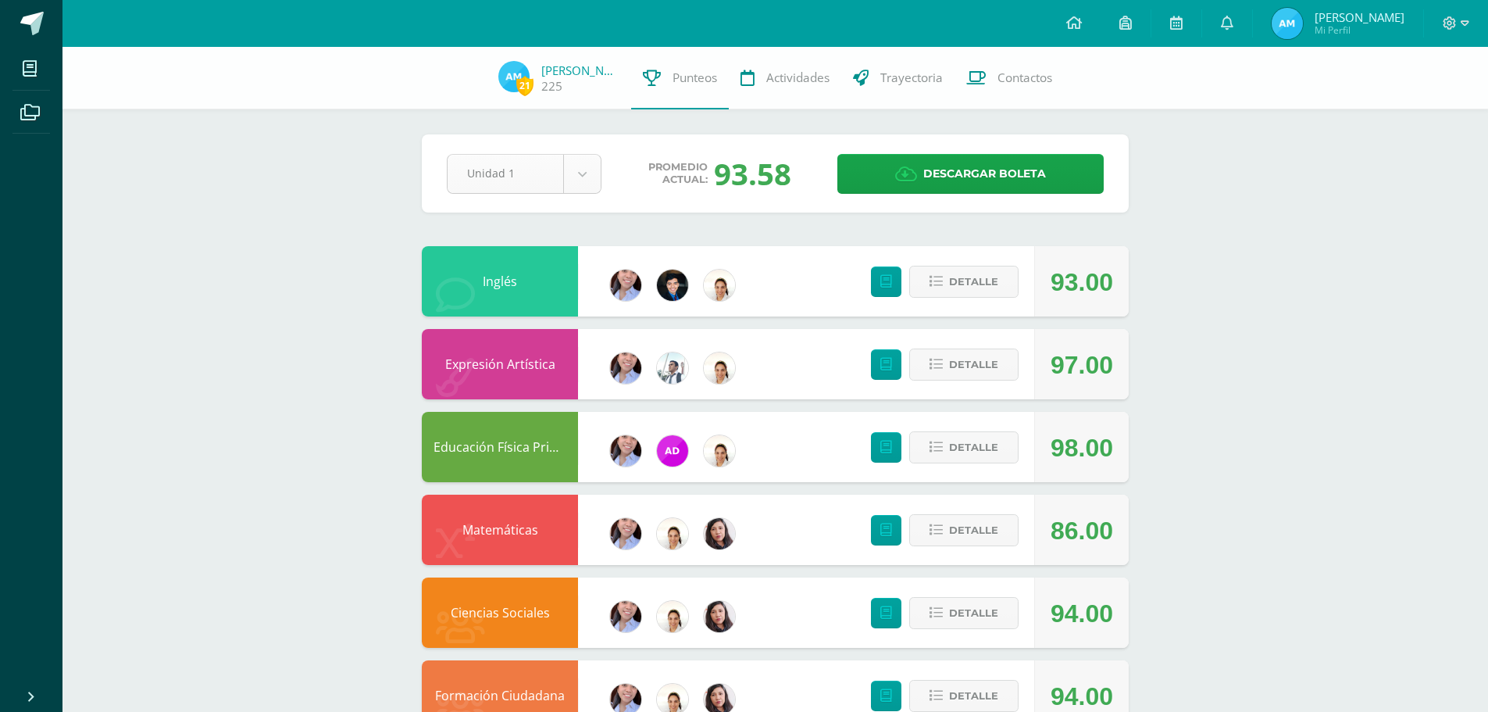
click at [594, 187] on body "Mis cursos Archivos Cerrar panel Ciencias Naturales Cuarto Primaria "B" Ciencia…" at bounding box center [744, 629] width 1488 height 1258
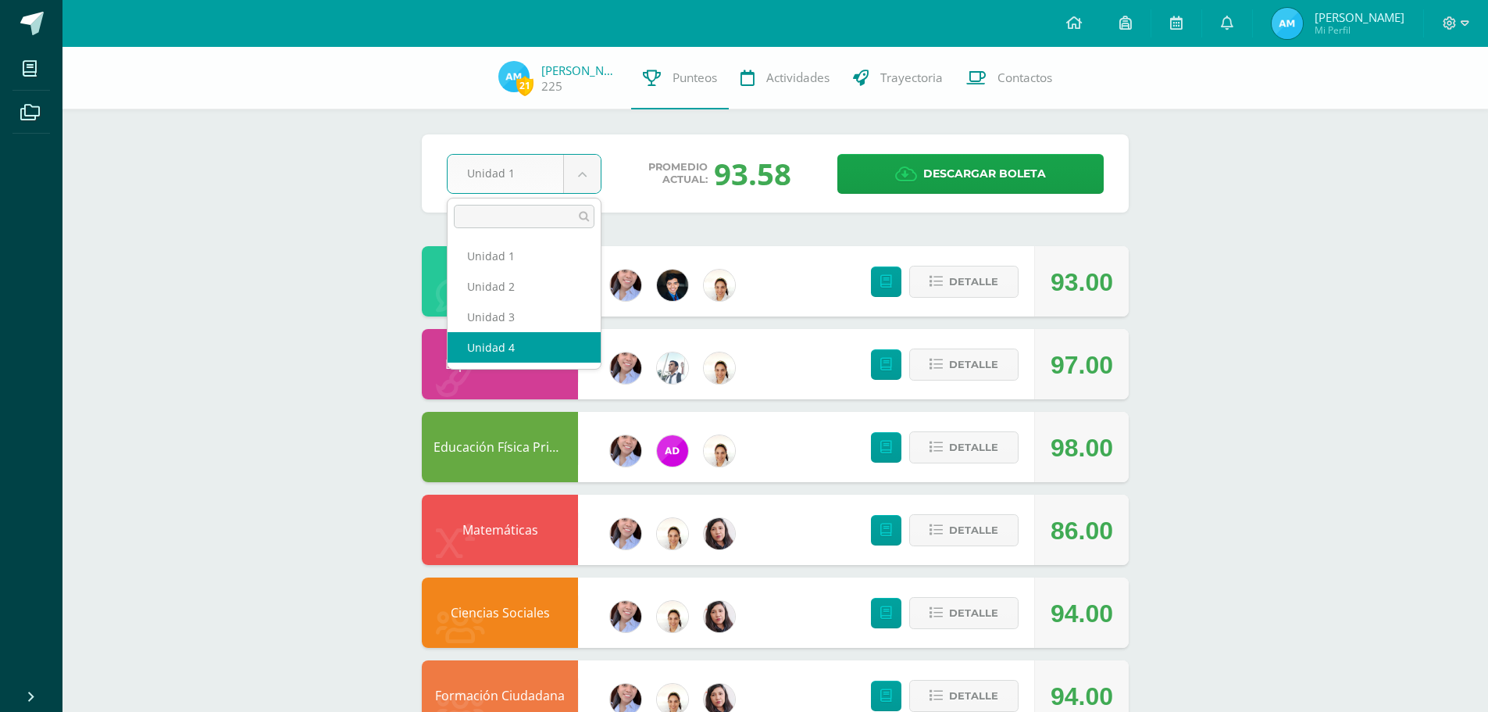
select select "Unidad 4"
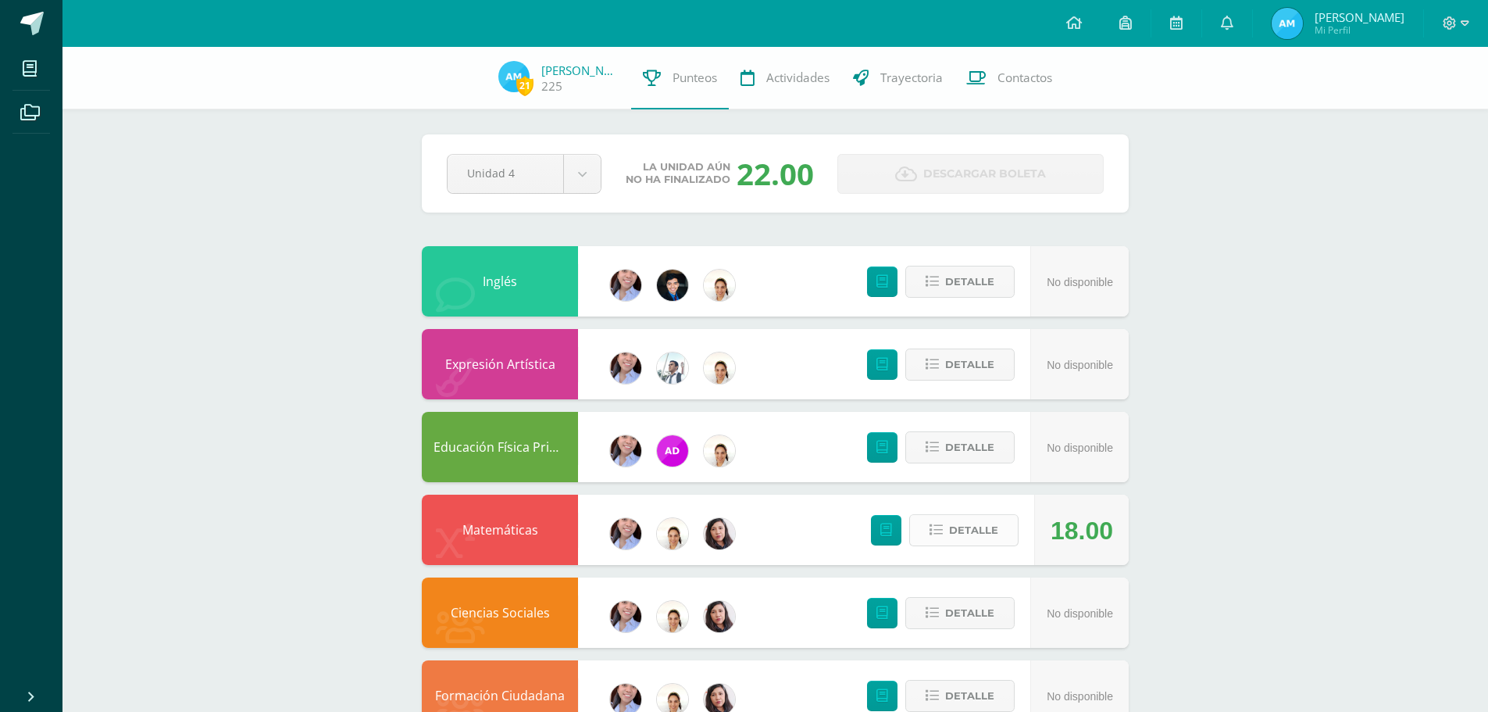
click at [948, 536] on button "Detalle" at bounding box center [963, 530] width 109 height 32
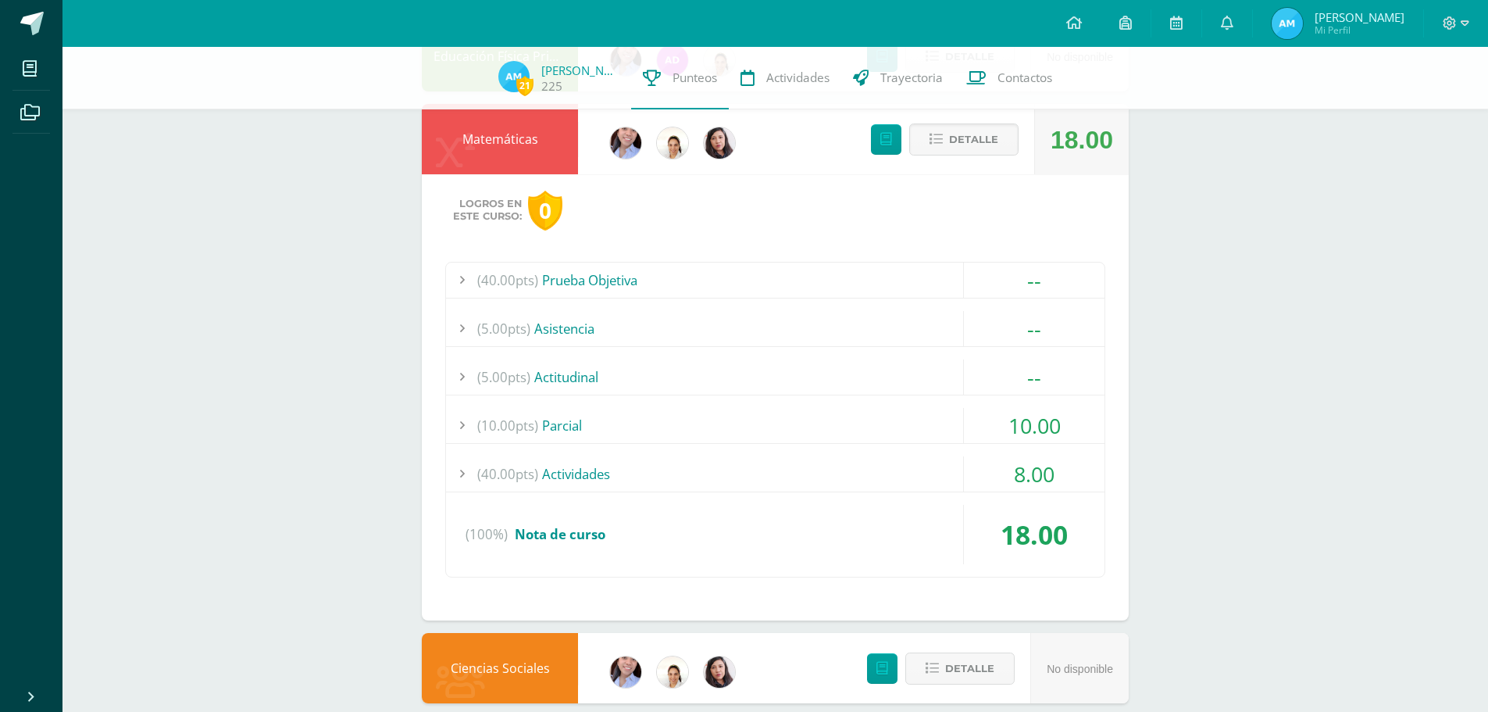
scroll to position [312, 0]
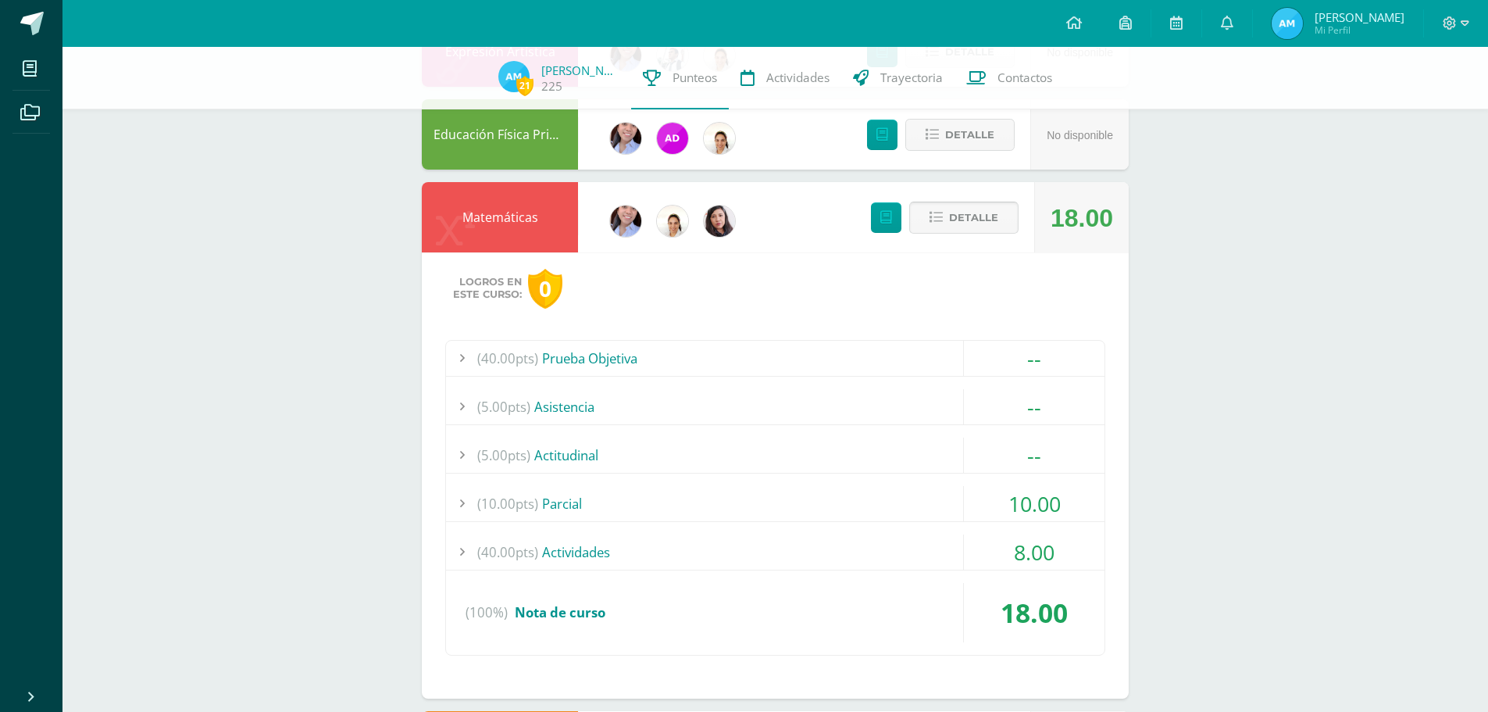
click at [969, 225] on span "Detalle" at bounding box center [973, 217] width 49 height 29
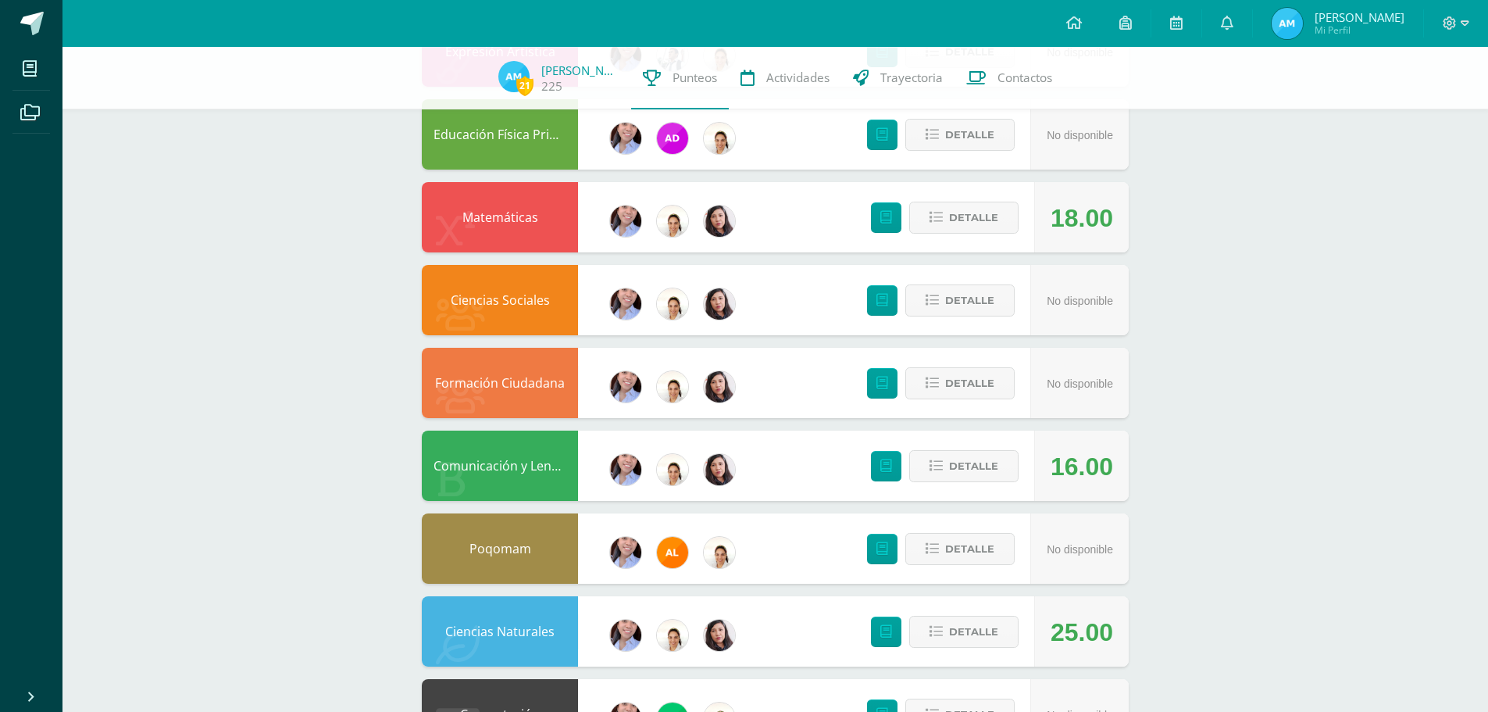
click at [1335, 31] on span "Mi Perfil" at bounding box center [1360, 29] width 90 height 13
click at [1335, 30] on span "Mi Perfil" at bounding box center [1360, 29] width 90 height 13
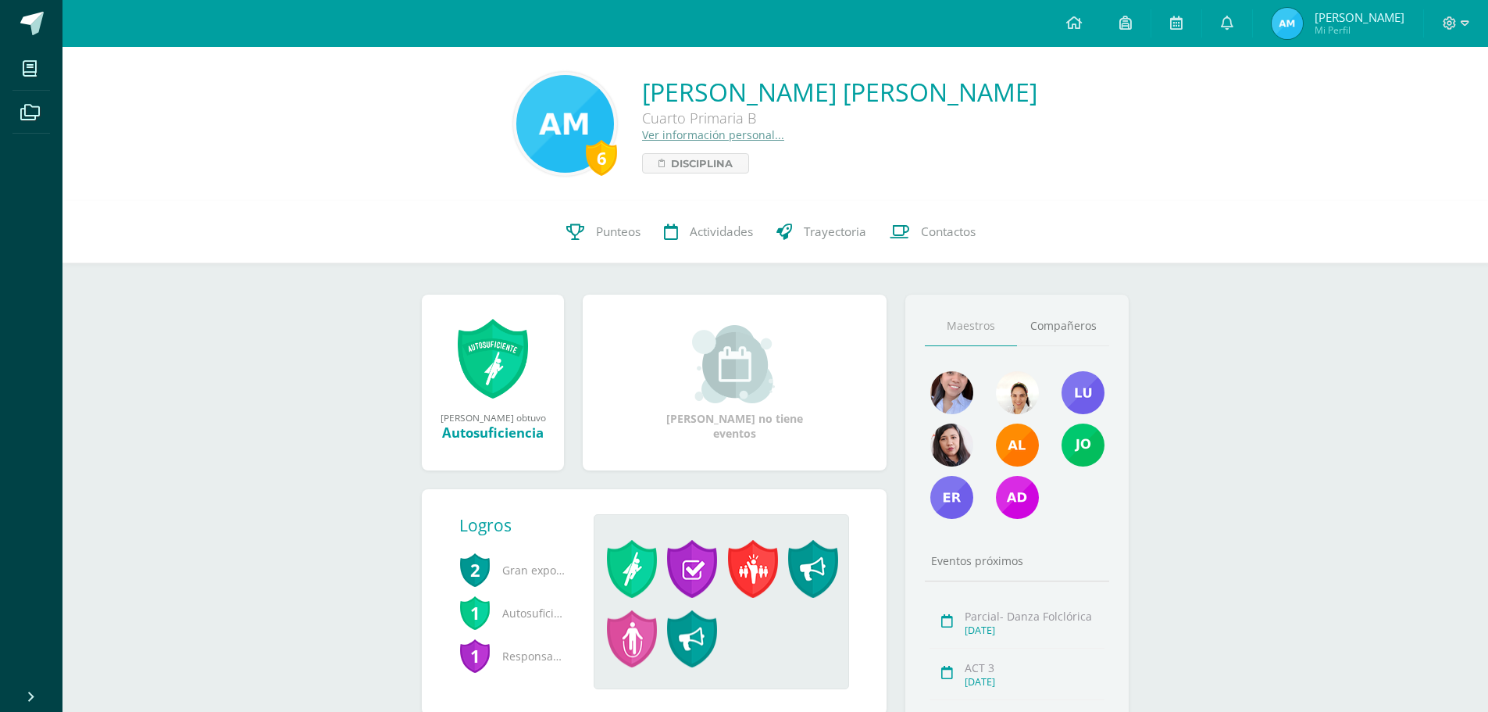
click at [1229, 30] on link at bounding box center [1227, 23] width 50 height 47
click at [594, 203] on link "Punteos" at bounding box center [604, 232] width 98 height 62
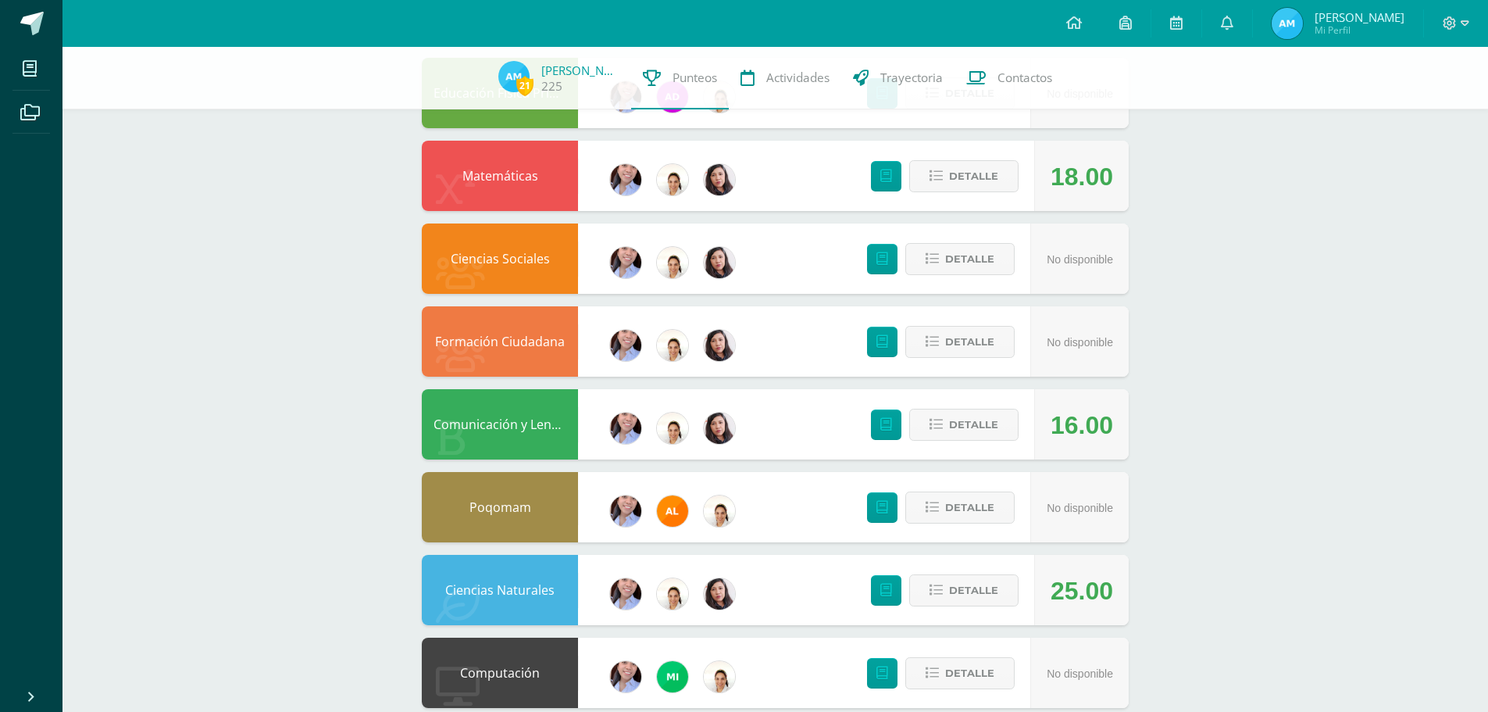
scroll to position [391, 0]
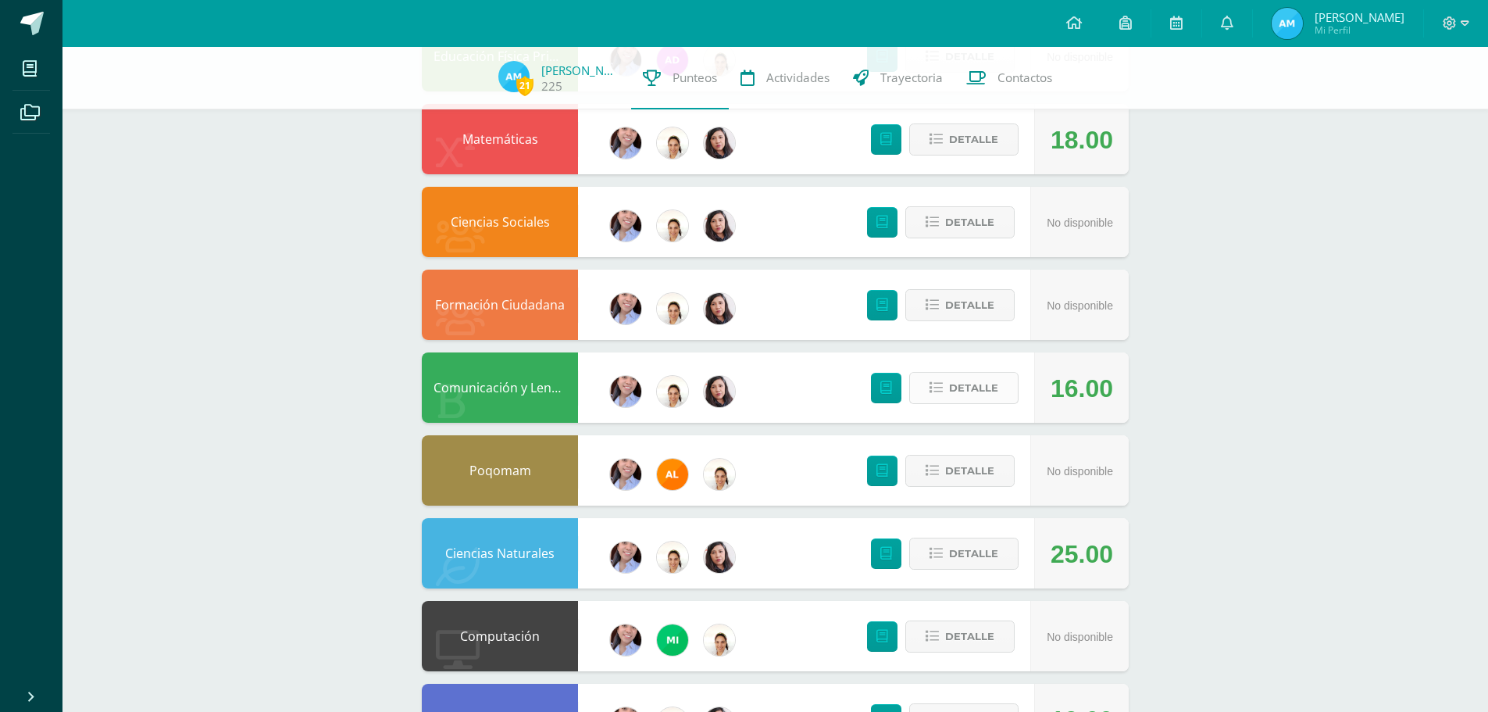
click at [960, 387] on span "Detalle" at bounding box center [973, 387] width 49 height 29
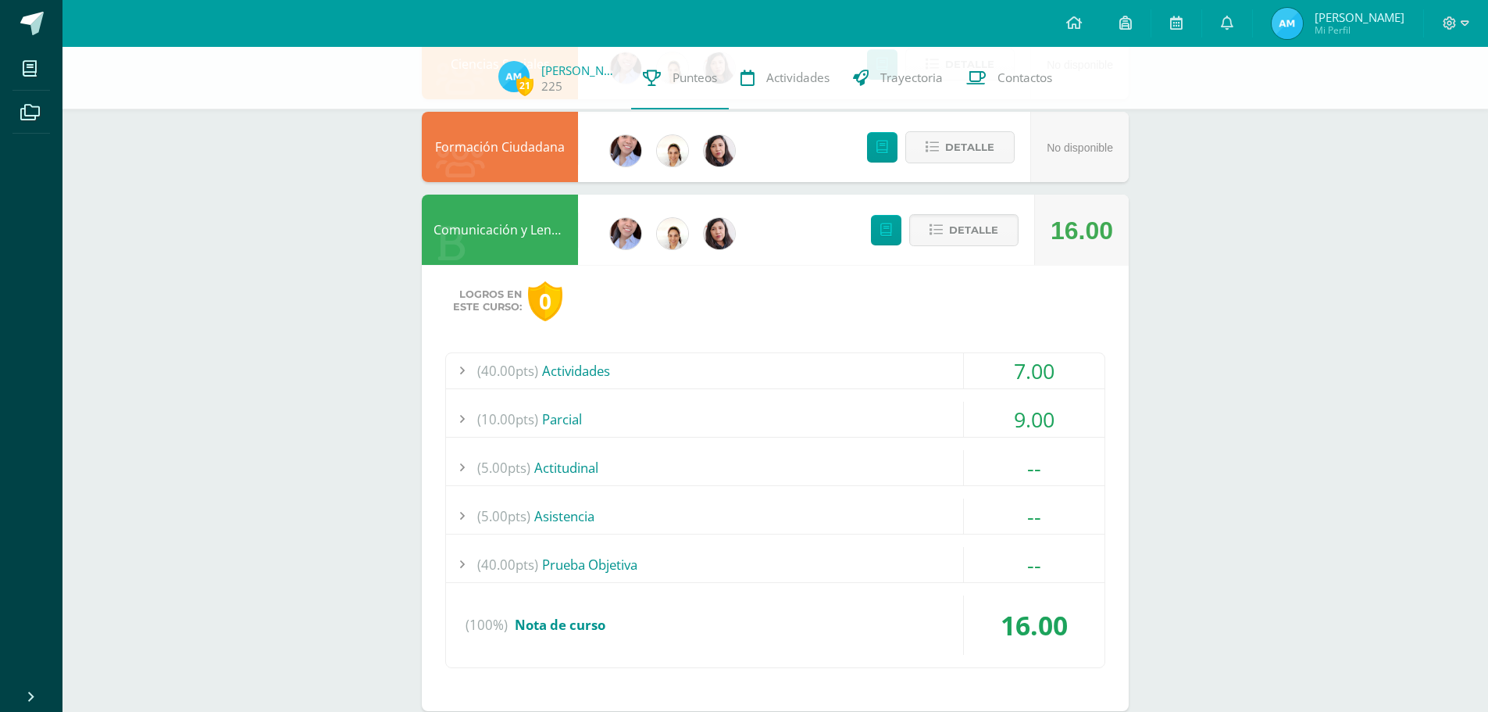
scroll to position [547, 0]
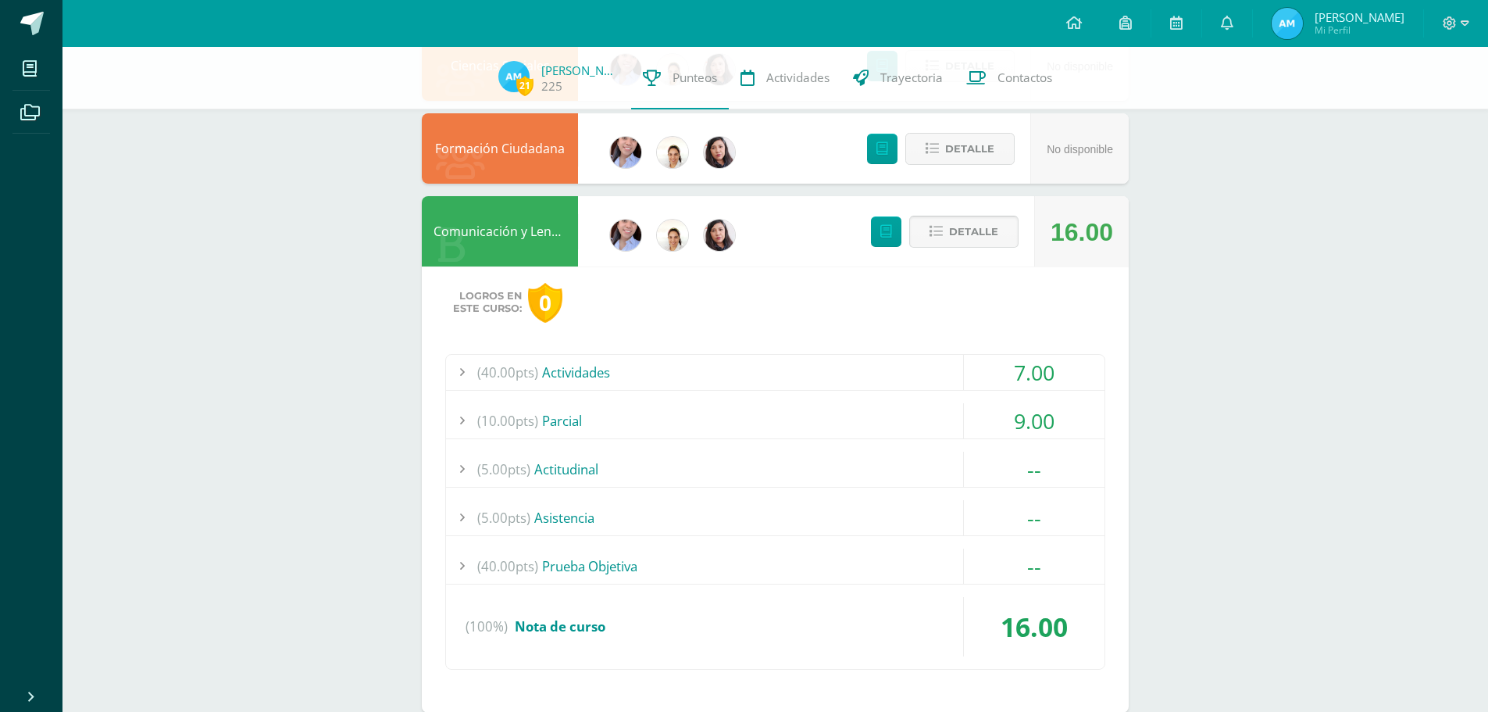
click at [963, 240] on span "Detalle" at bounding box center [973, 231] width 49 height 29
